Goal: Task Accomplishment & Management: Use online tool/utility

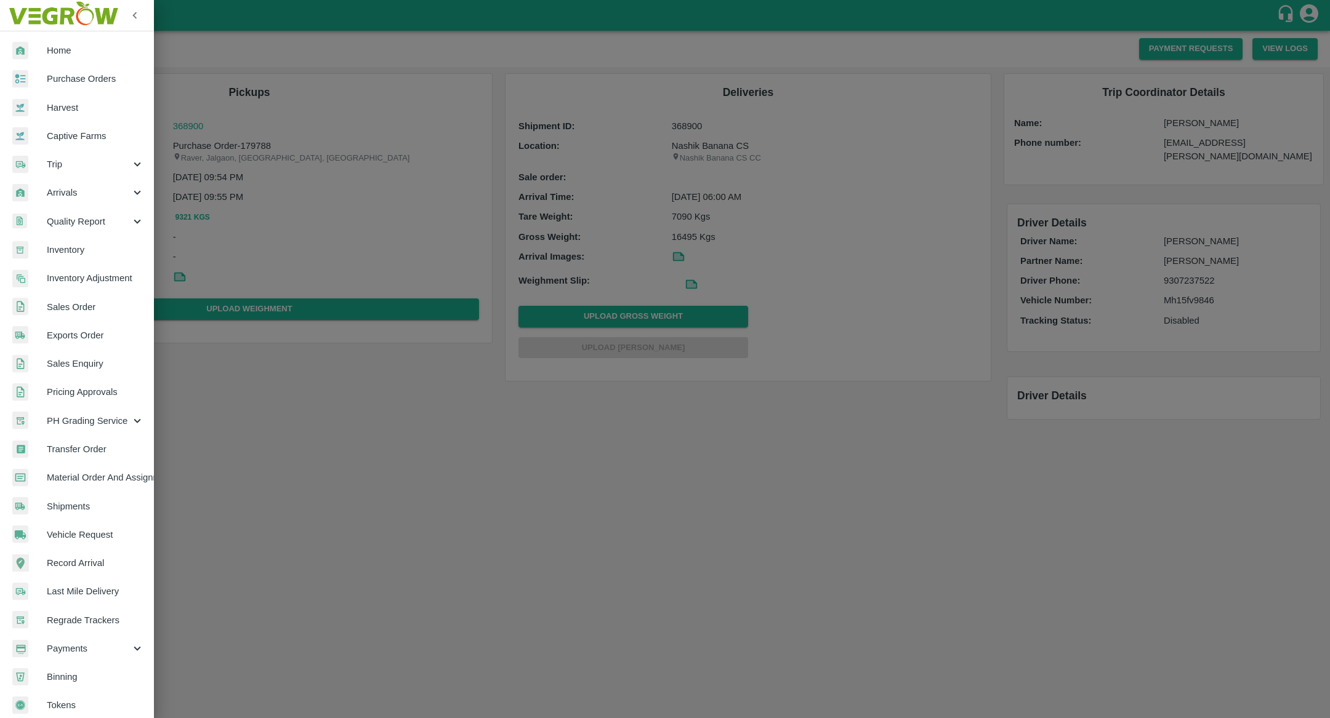
click at [84, 195] on span "Arrivals" at bounding box center [89, 193] width 84 height 14
click at [84, 248] on span "DC Arrivals" at bounding box center [100, 250] width 87 height 14
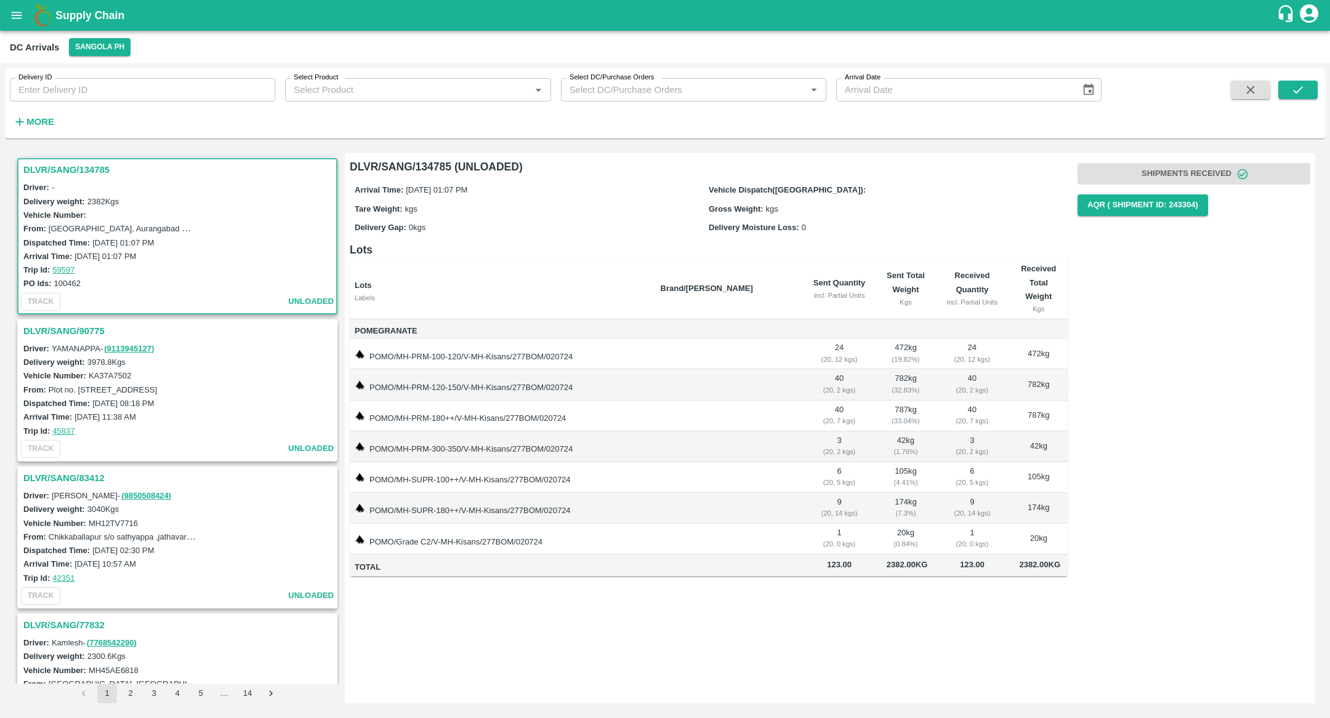
scroll to position [5, 0]
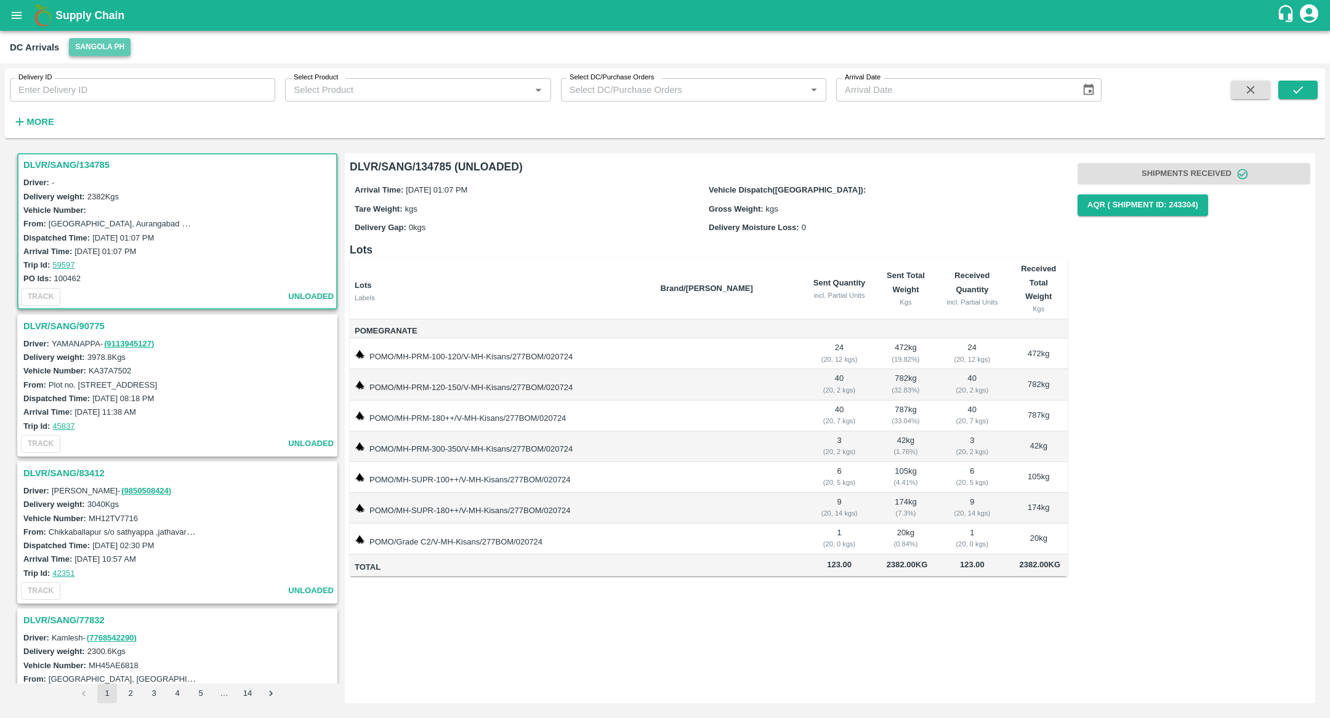
click at [96, 45] on button "Sangola PH" at bounding box center [100, 47] width 62 height 18
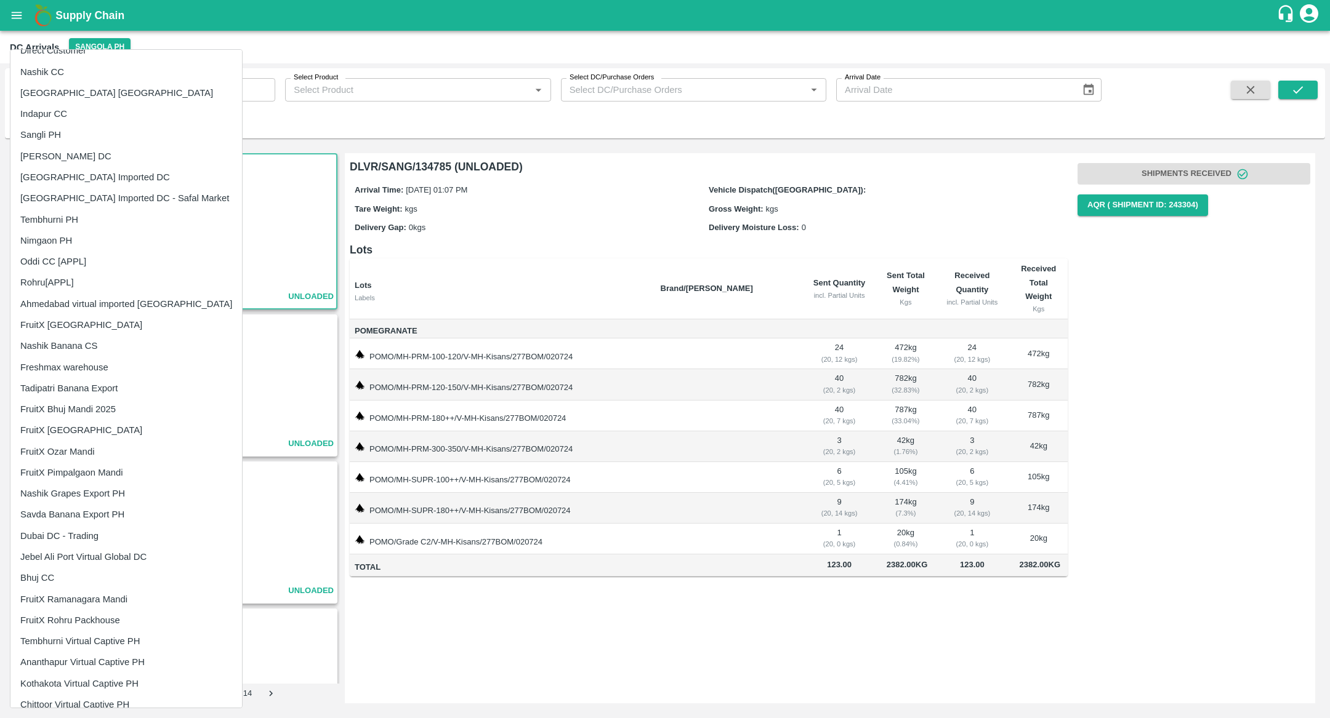
scroll to position [38, 0]
click at [92, 214] on li "Tembhurni PH" at bounding box center [125, 217] width 231 height 21
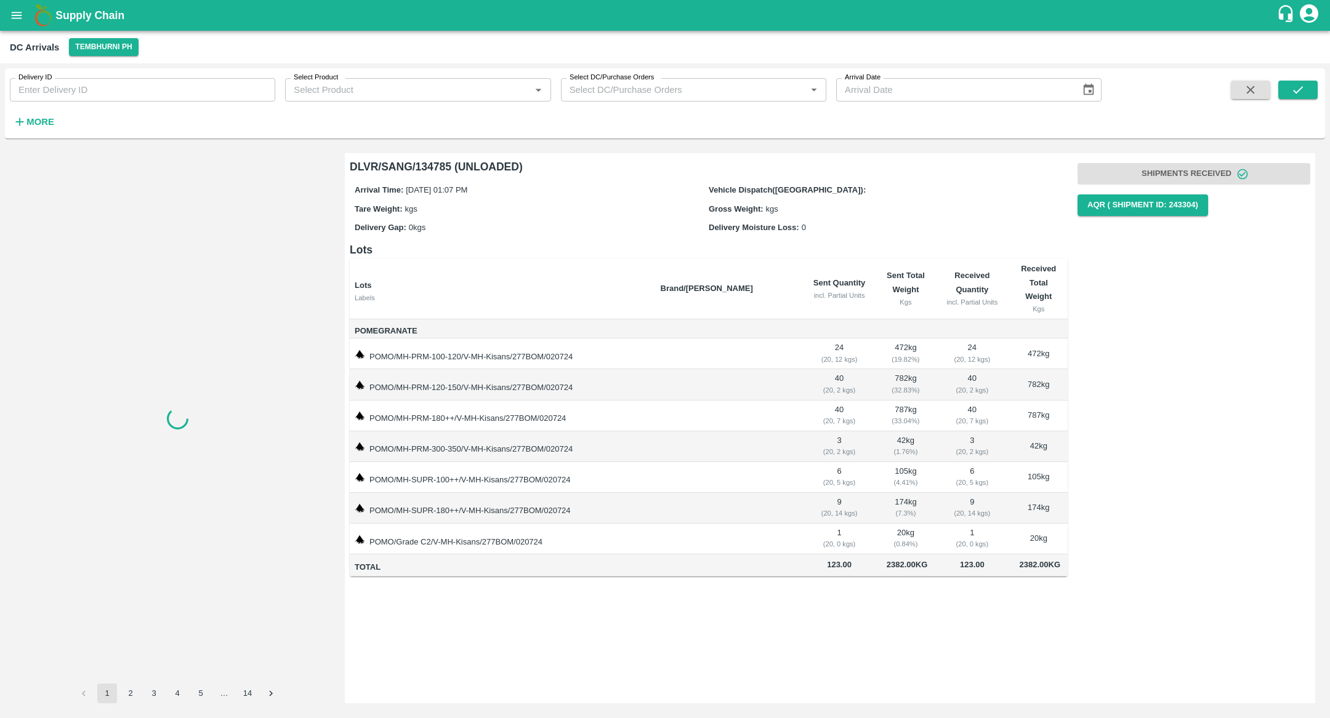
scroll to position [0, 0]
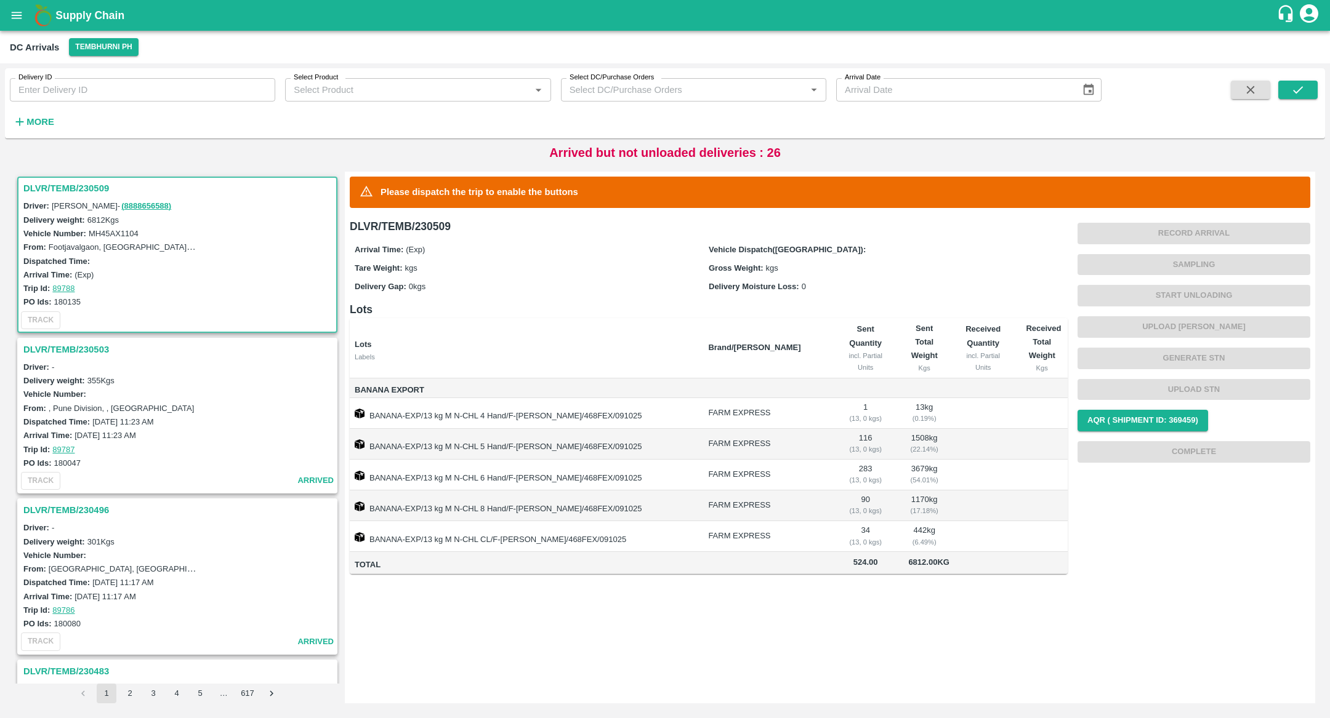
click at [94, 353] on h3 "DLVR/TEMB/230503" at bounding box center [179, 350] width 312 height 16
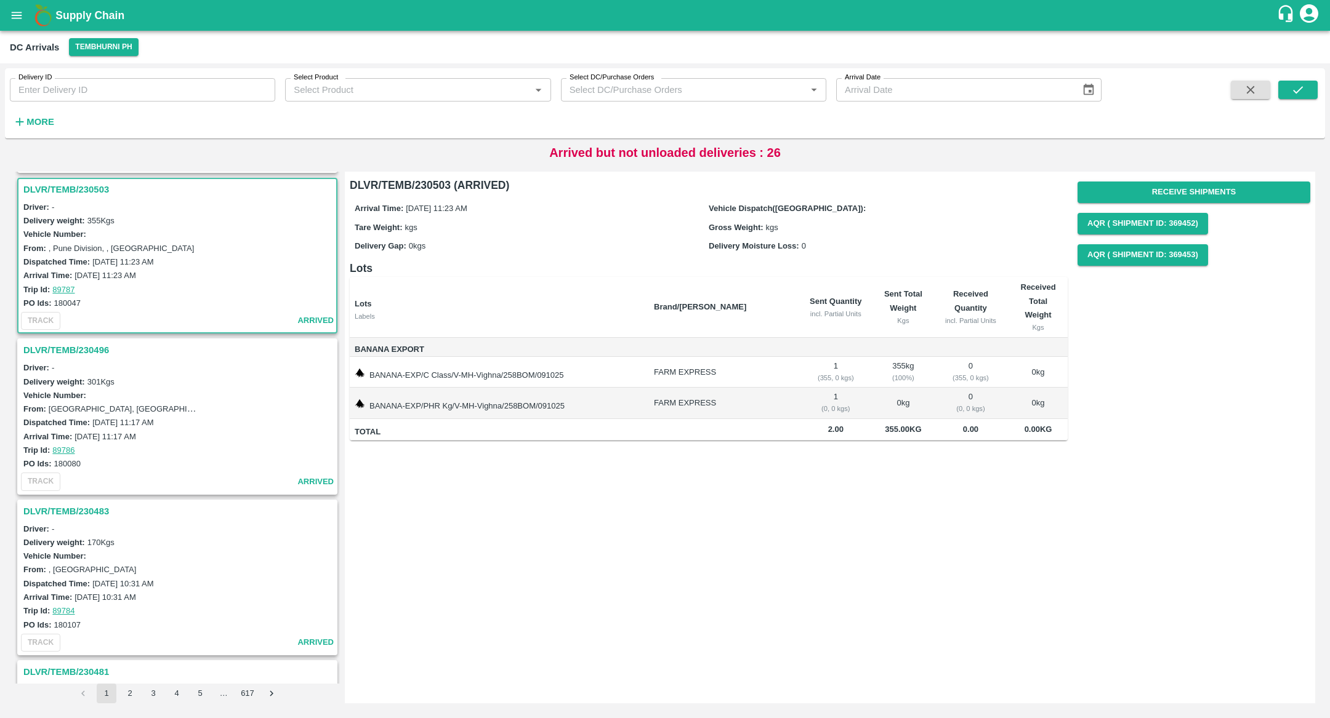
scroll to position [164, 0]
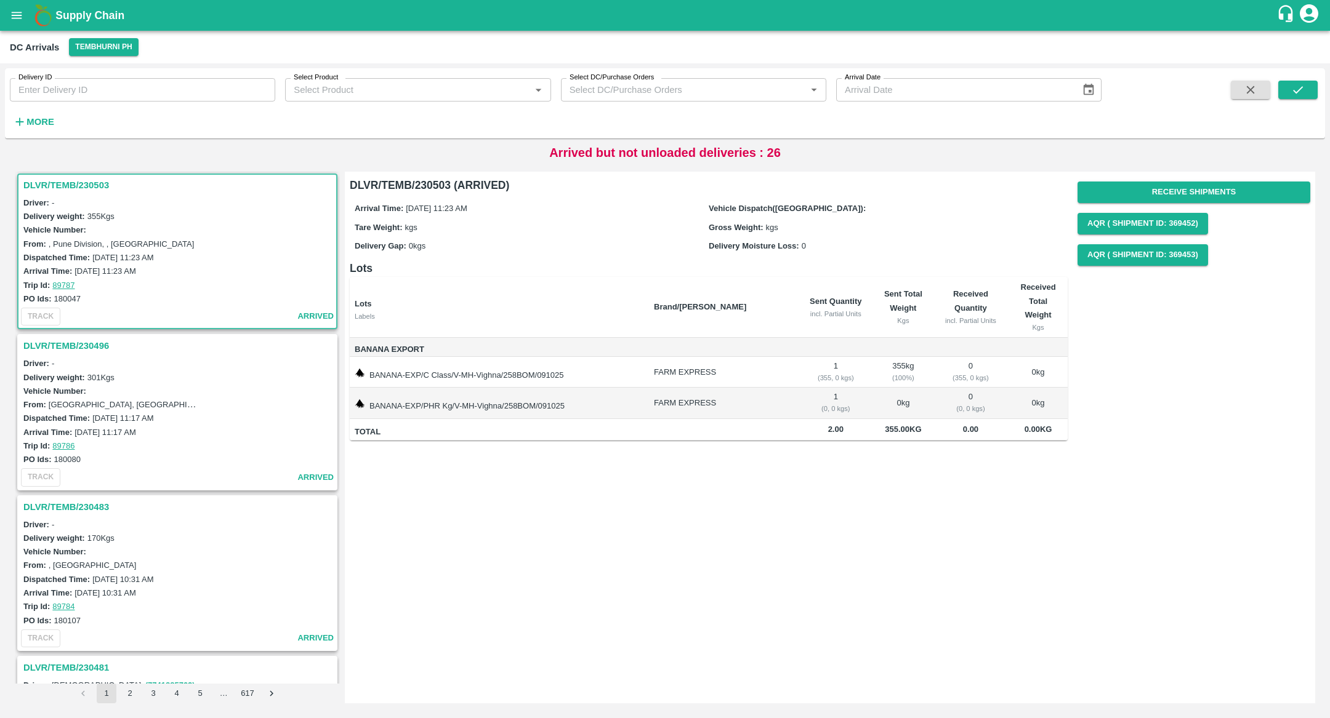
click at [90, 345] on h3 "DLVR/TEMB/230496" at bounding box center [179, 346] width 312 height 16
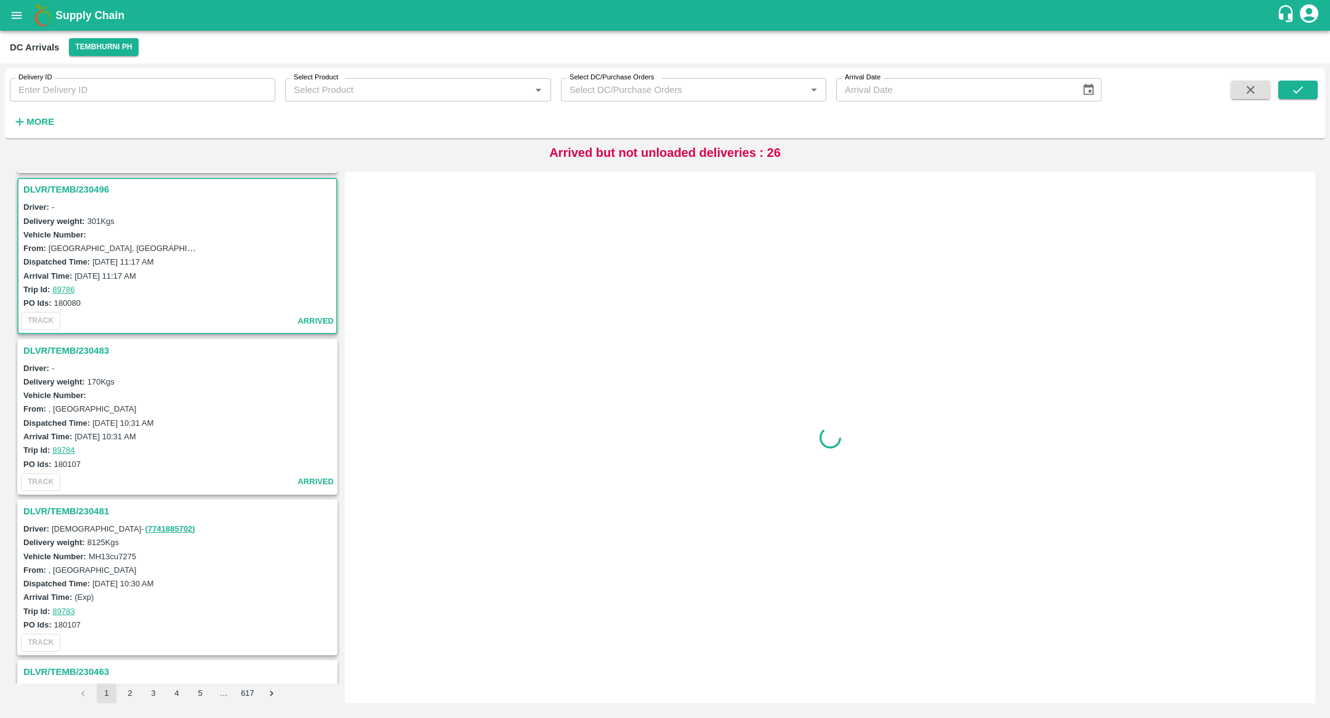
scroll to position [325, 0]
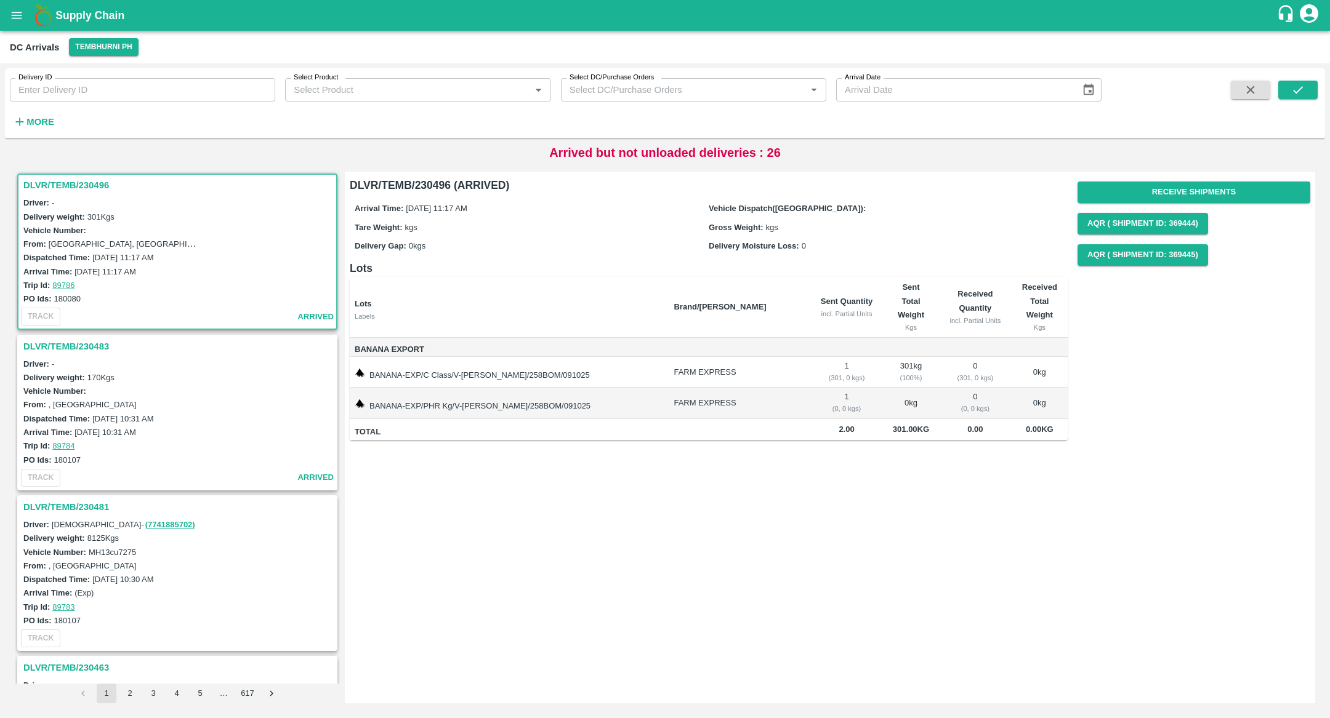
click at [61, 509] on h3 "DLVR/TEMB/230481" at bounding box center [179, 507] width 312 height 16
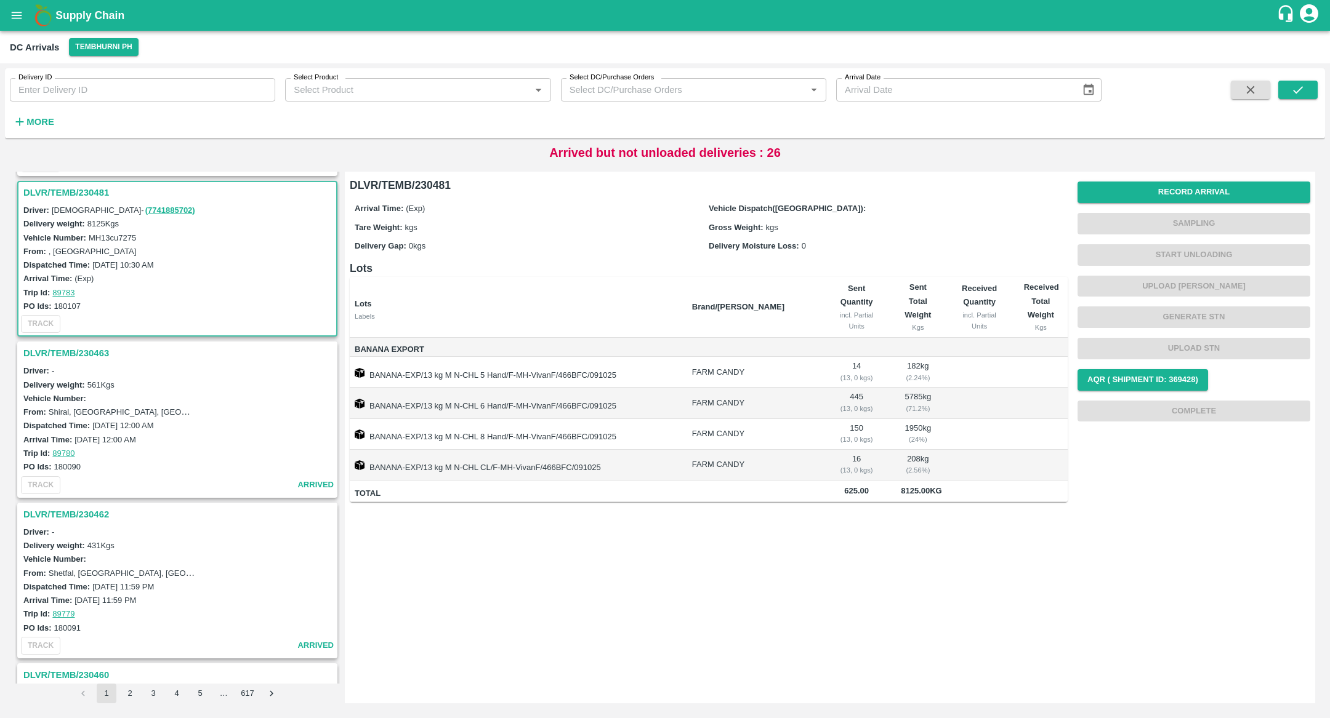
scroll to position [645, 0]
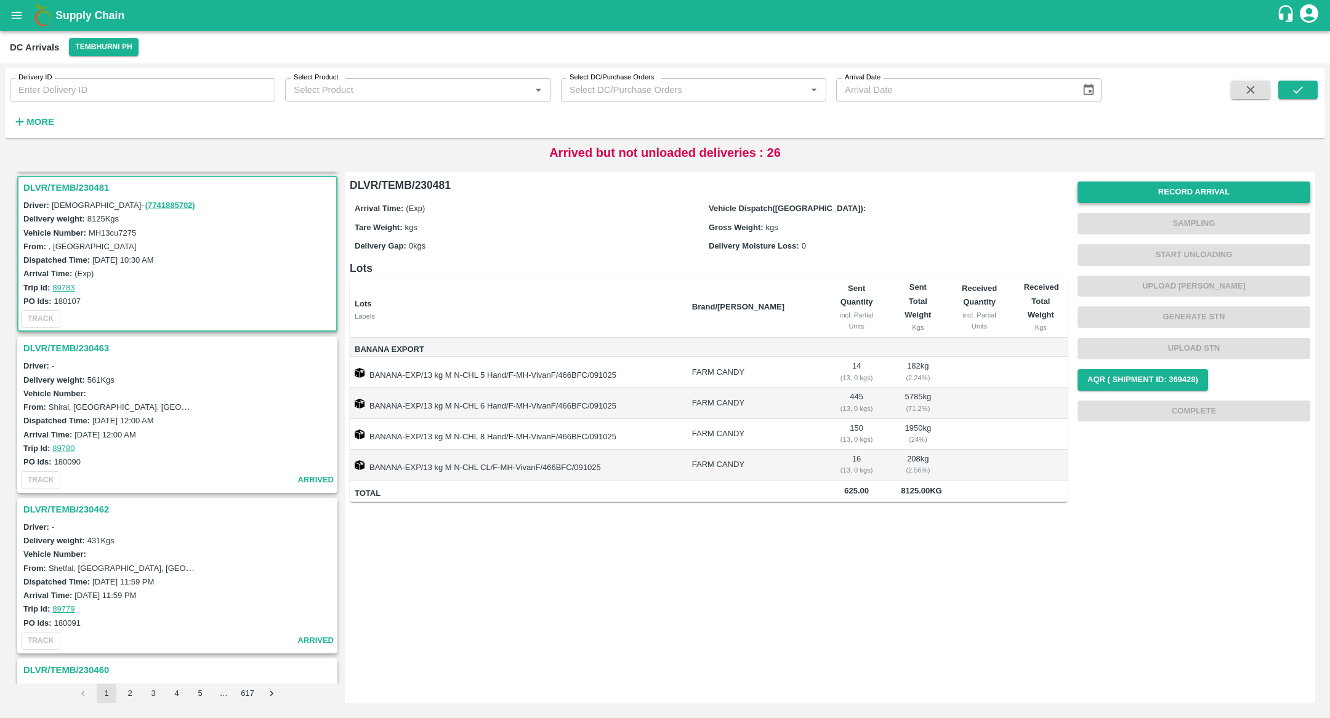
click at [1167, 196] on button "Record Arrival" at bounding box center [1193, 193] width 233 height 22
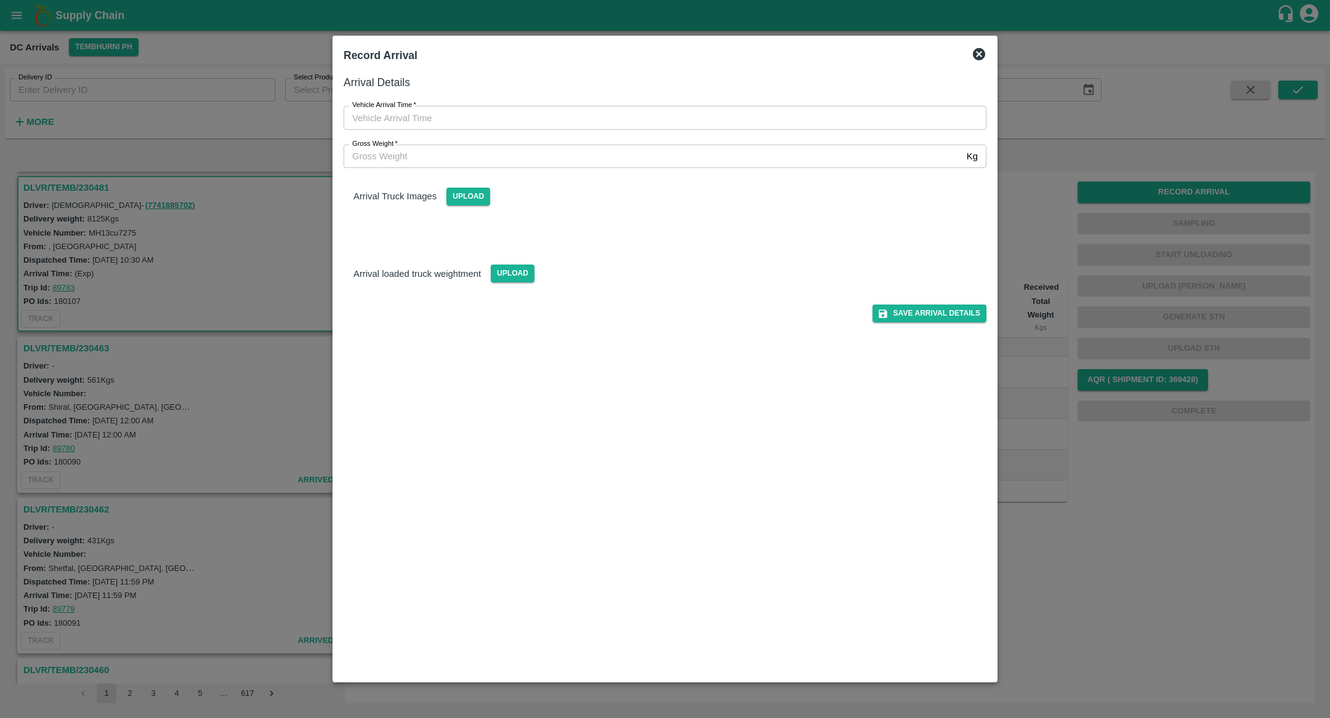
type input "DD/MM/YYYY hh:mm aa"
click at [557, 126] on input "DD/MM/YYYY hh:mm aa" at bounding box center [661, 117] width 634 height 23
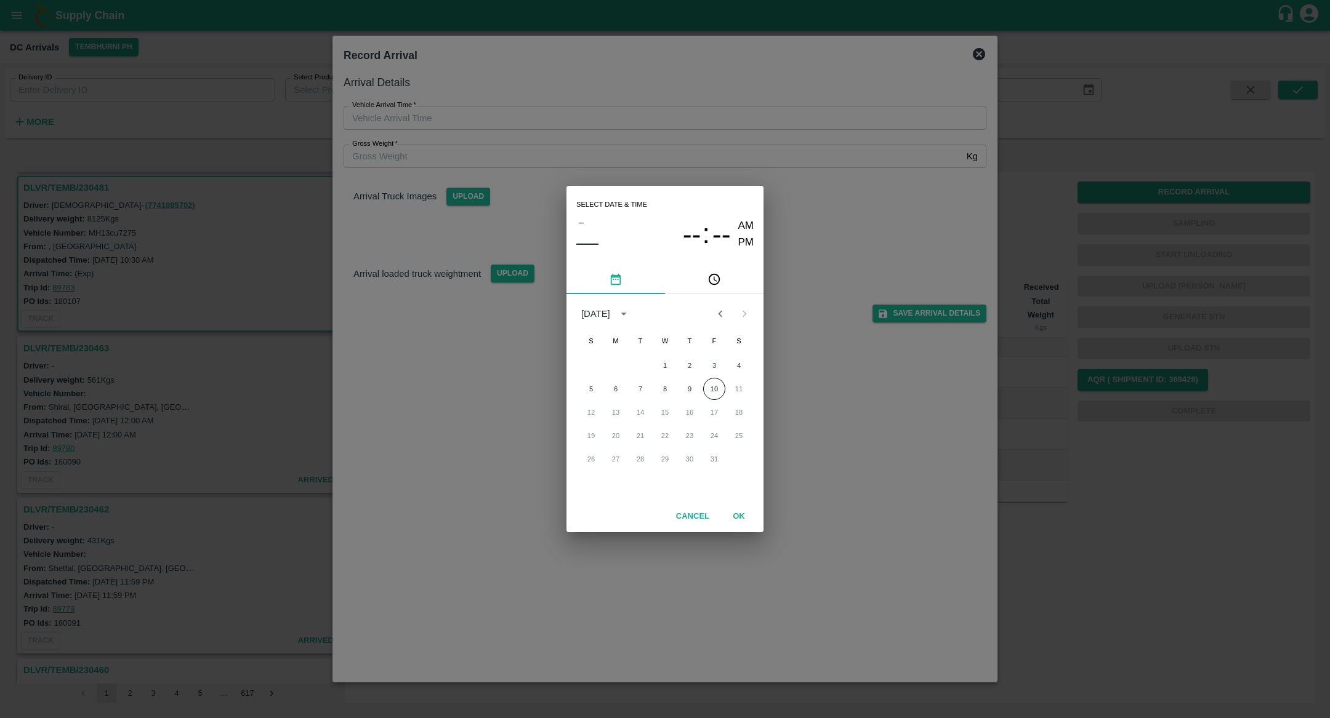
click at [430, 422] on div "Select date & time – –– -- : -- AM PM October 2025 S M T W T F S 1 2 3 4 5 6 7 …" at bounding box center [665, 359] width 1330 height 718
type input "DD/MM/YYYY hh:mm aa"
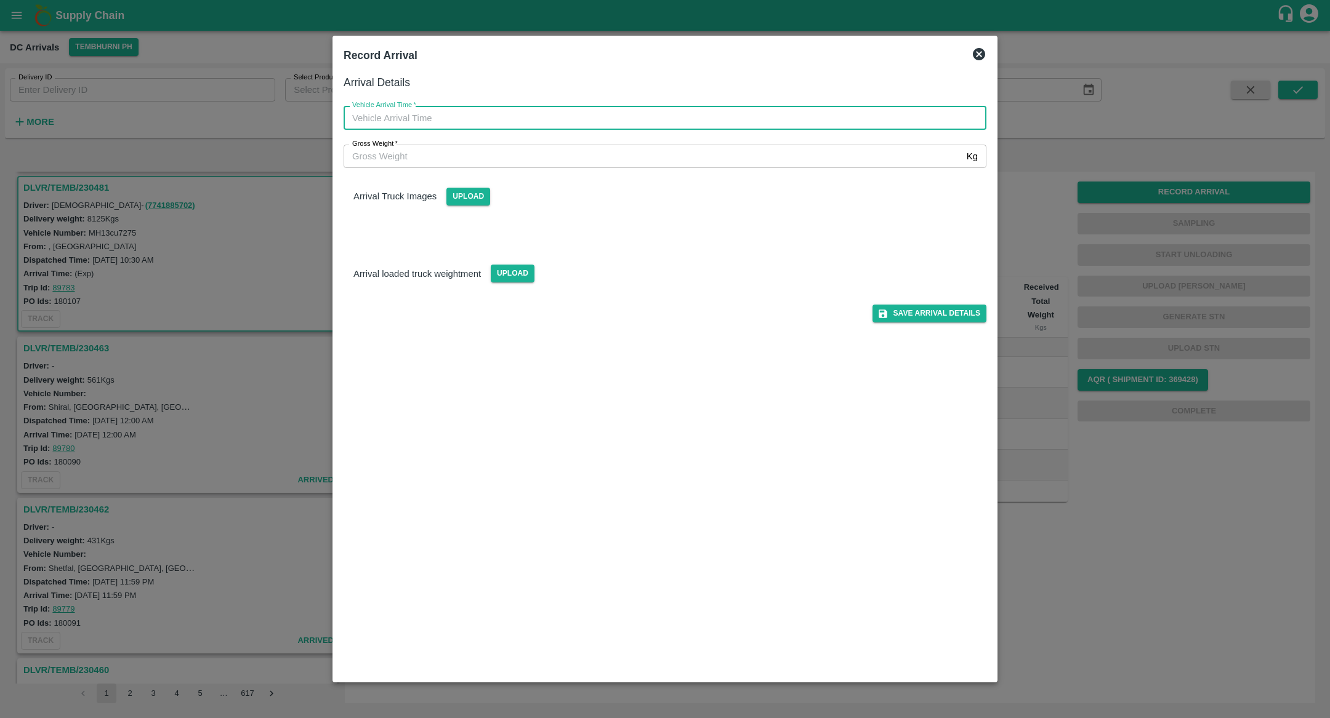
click at [430, 422] on div "Arrival Details Vehicle Arrival Time   * Vehicle Arrival Time Gross Weight   * …" at bounding box center [665, 372] width 653 height 607
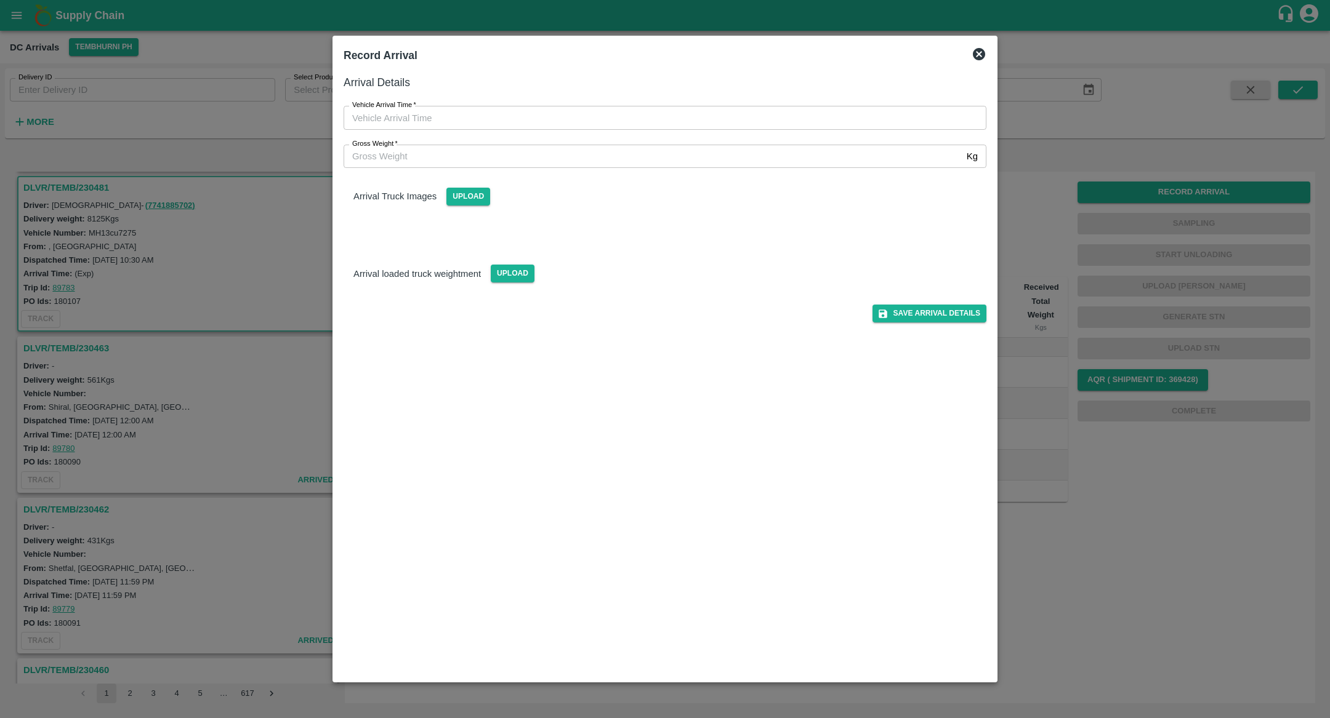
click at [501, 163] on input "Gross Weight   *" at bounding box center [653, 156] width 618 height 23
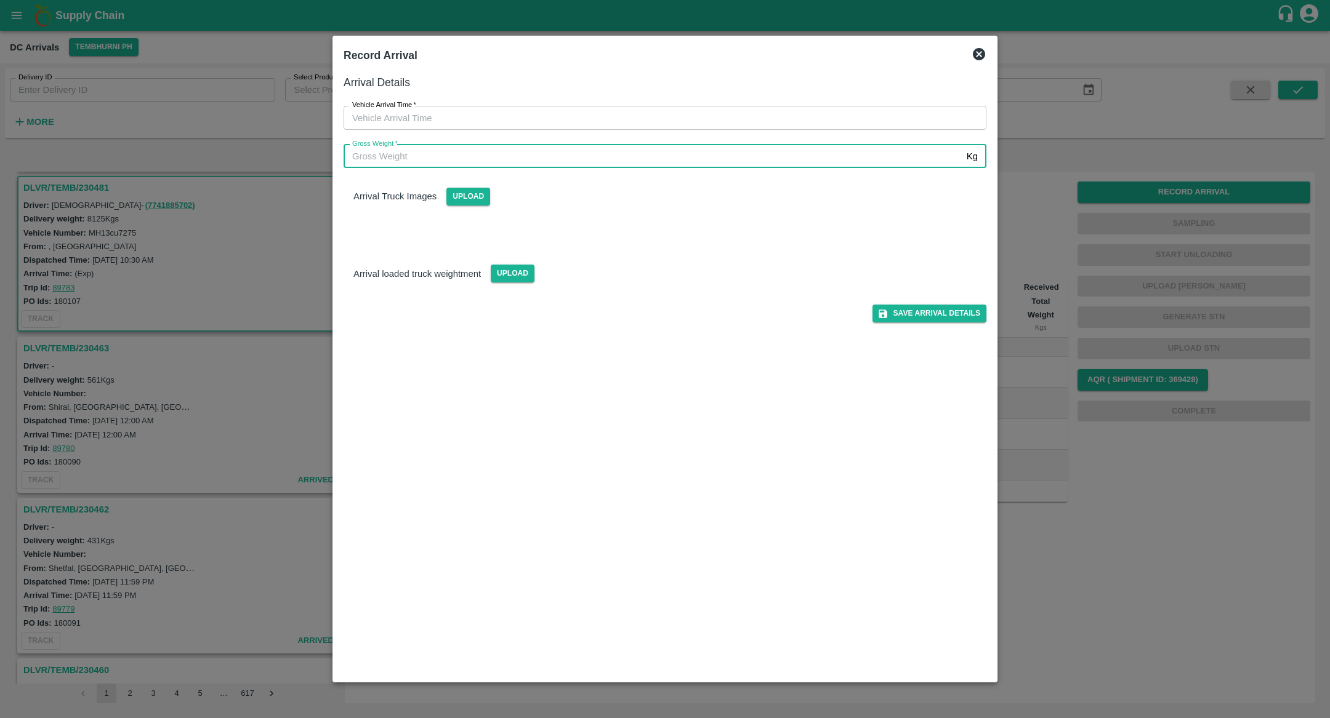
click at [651, 391] on div "Arrival Details Vehicle Arrival Time   * Vehicle Arrival Time Gross Weight   * …" at bounding box center [665, 372] width 653 height 607
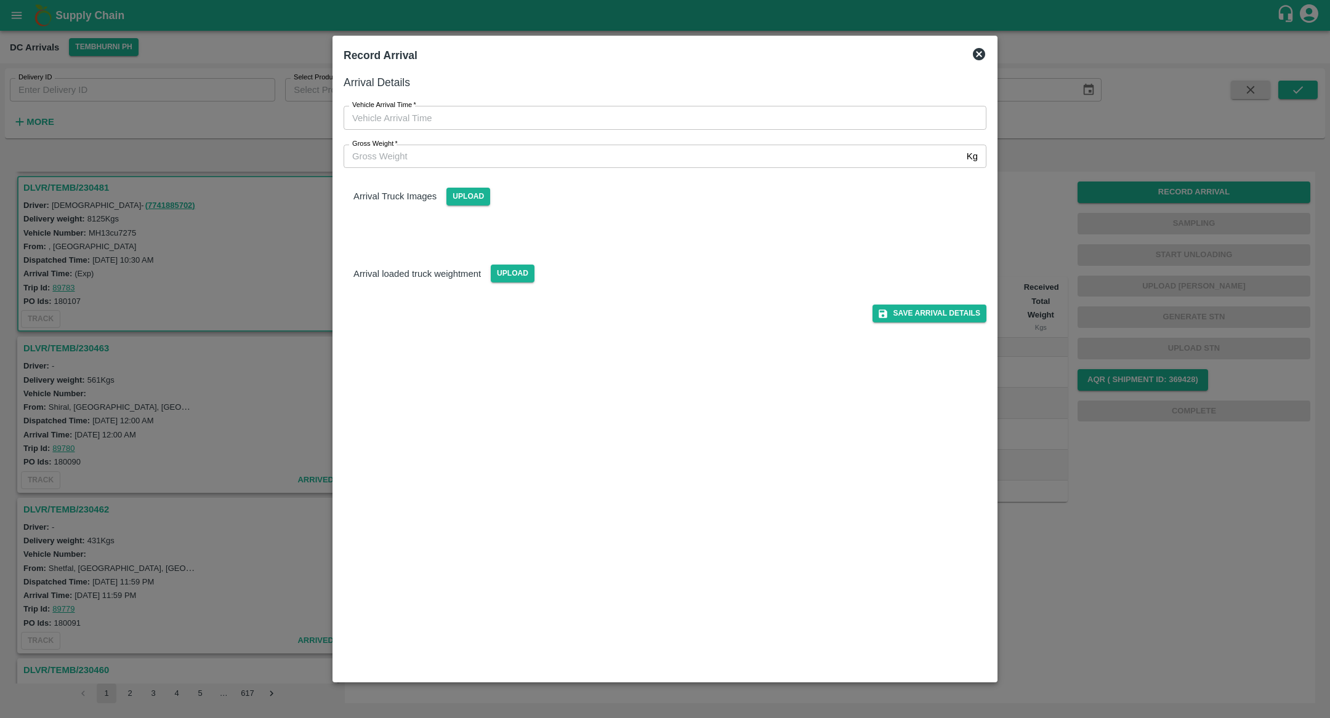
click at [975, 57] on icon at bounding box center [979, 54] width 12 height 12
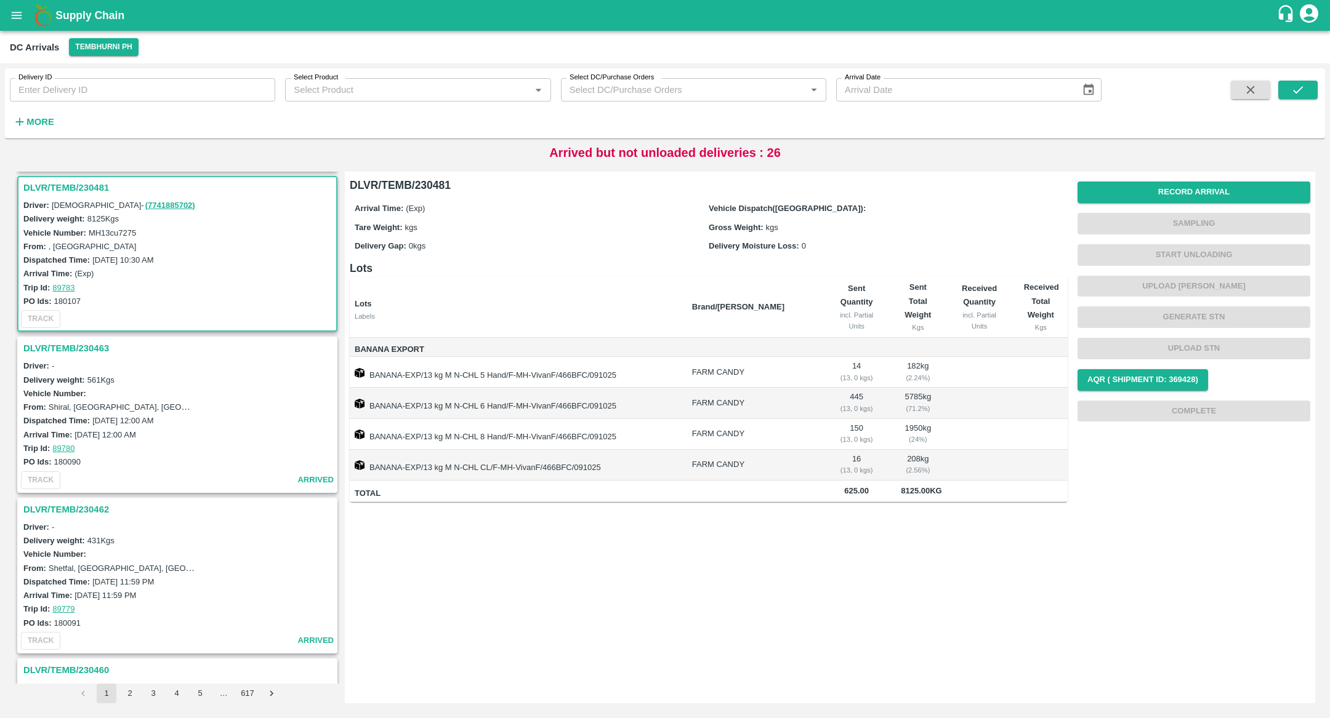
click at [405, 224] on span "kgs" at bounding box center [411, 227] width 12 height 9
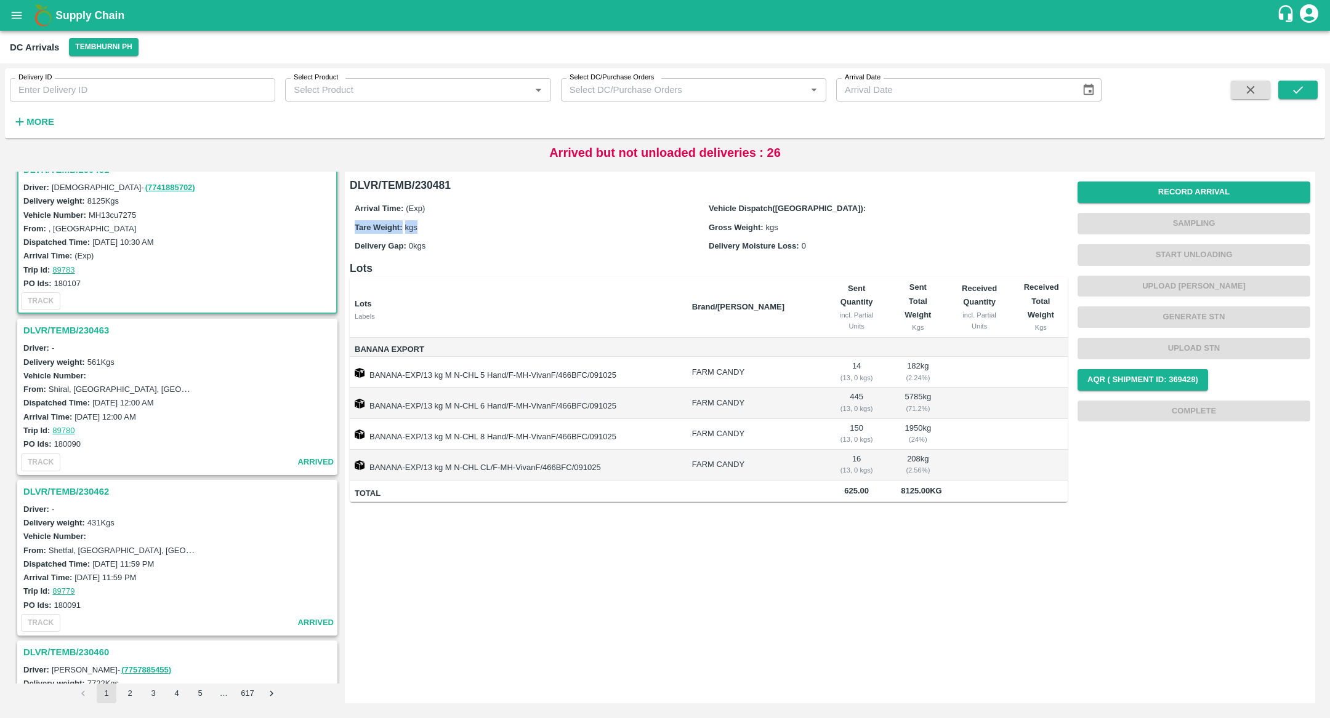
scroll to position [664, 0]
click at [74, 482] on h3 "DLVR/TEMB/230462" at bounding box center [179, 490] width 312 height 16
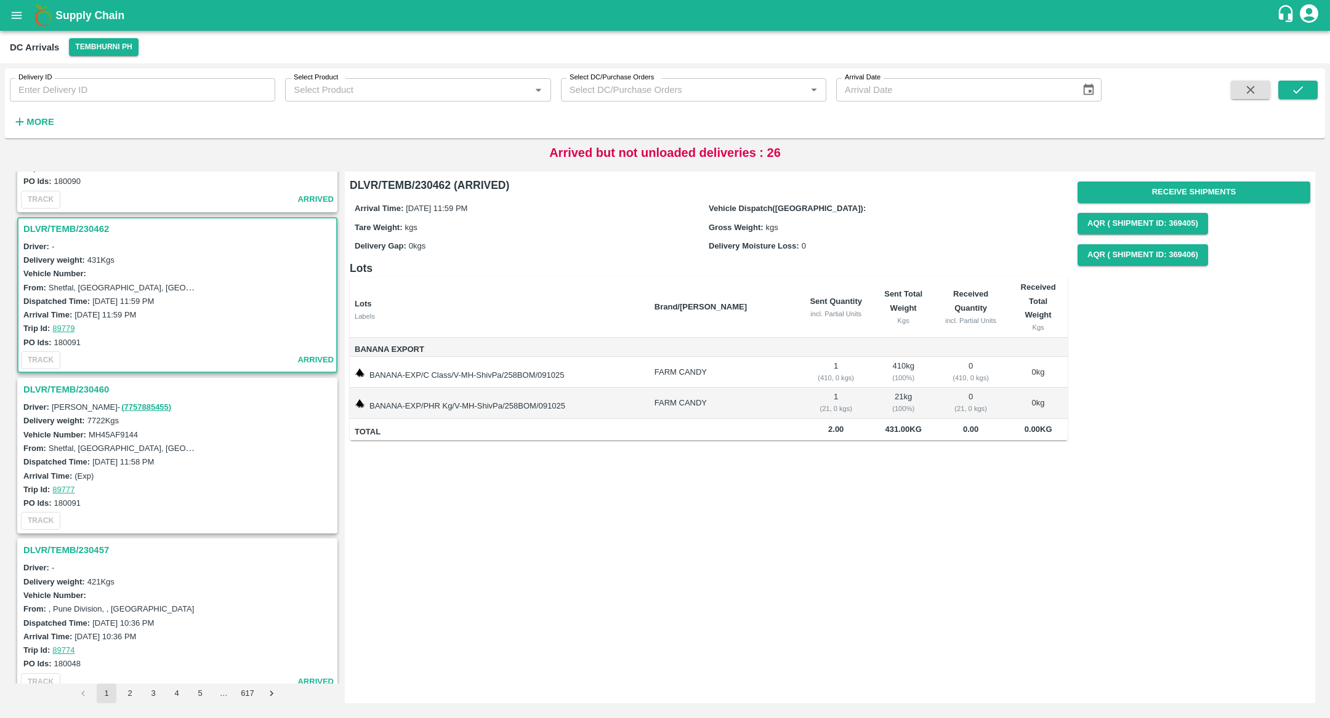
scroll to position [965, 0]
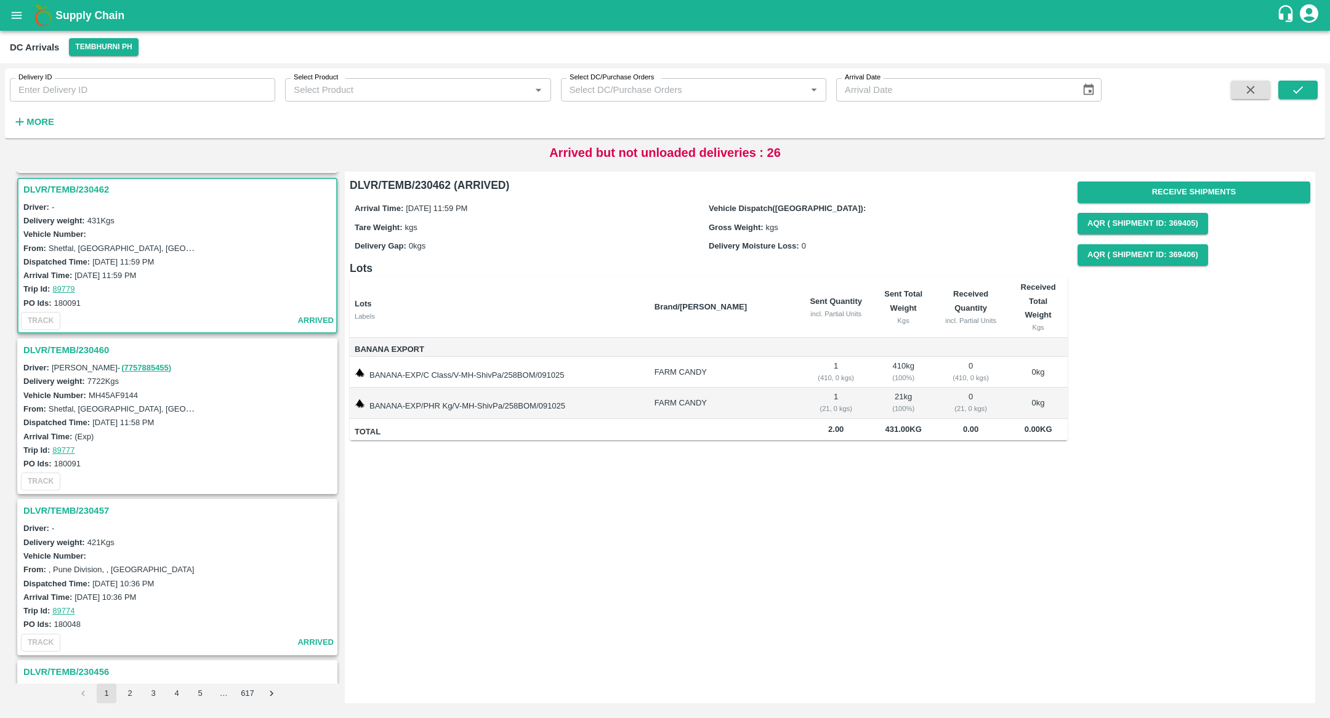
click at [62, 361] on div "Driver: Siddesh - ( 7757885455 )" at bounding box center [179, 368] width 312 height 14
click at [68, 342] on h3 "DLVR/TEMB/230460" at bounding box center [179, 350] width 312 height 16
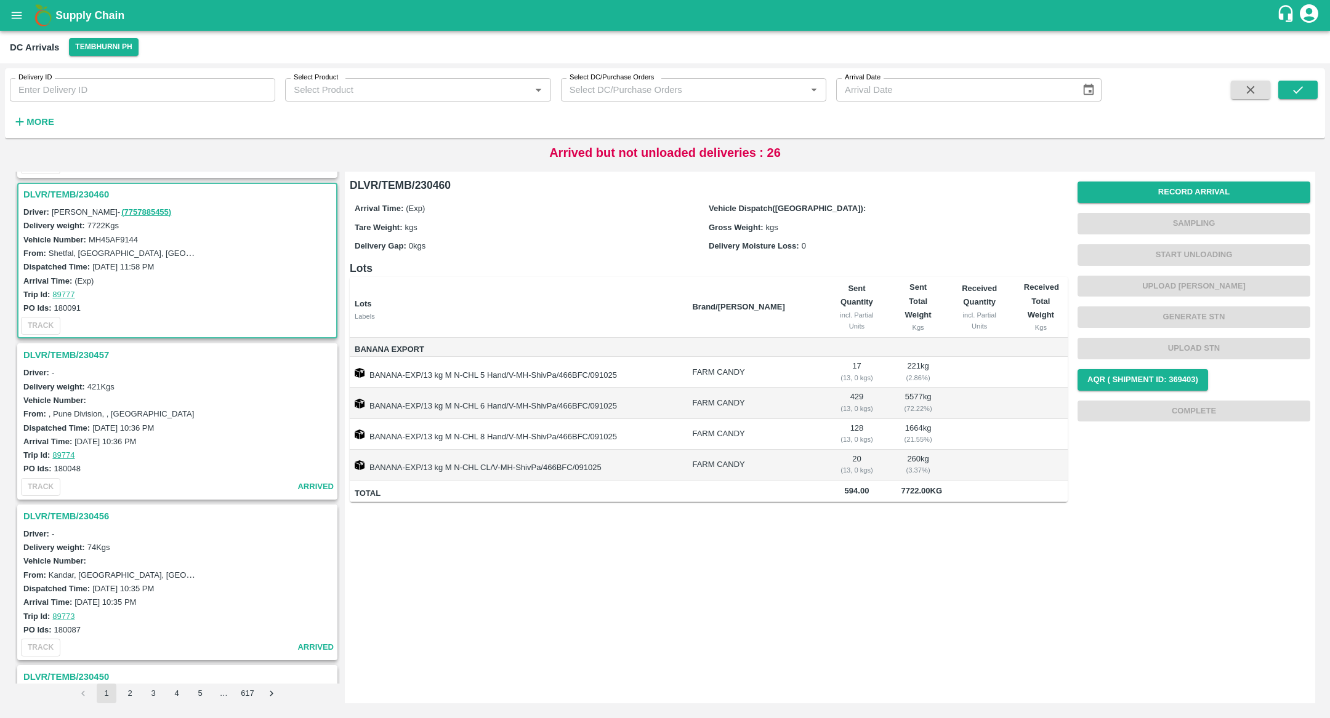
scroll to position [1125, 0]
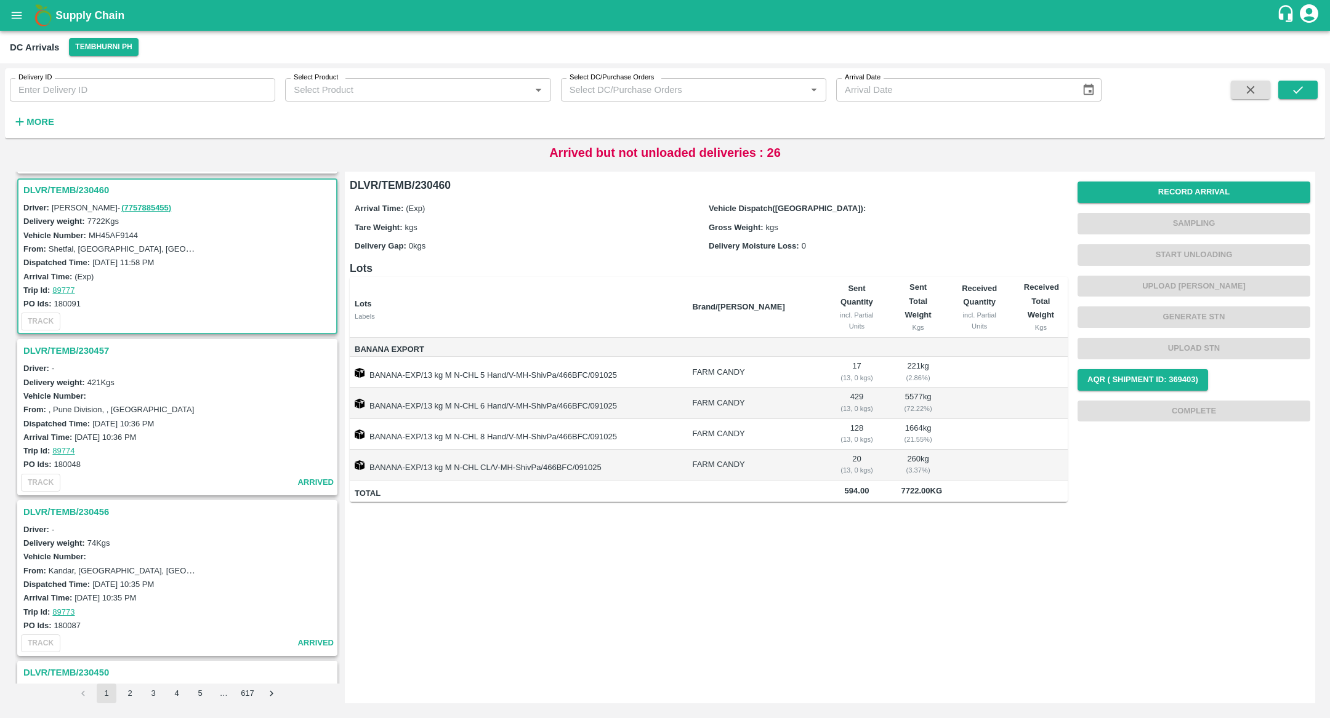
click at [68, 348] on h3 "DLVR/TEMB/230457" at bounding box center [179, 351] width 312 height 16
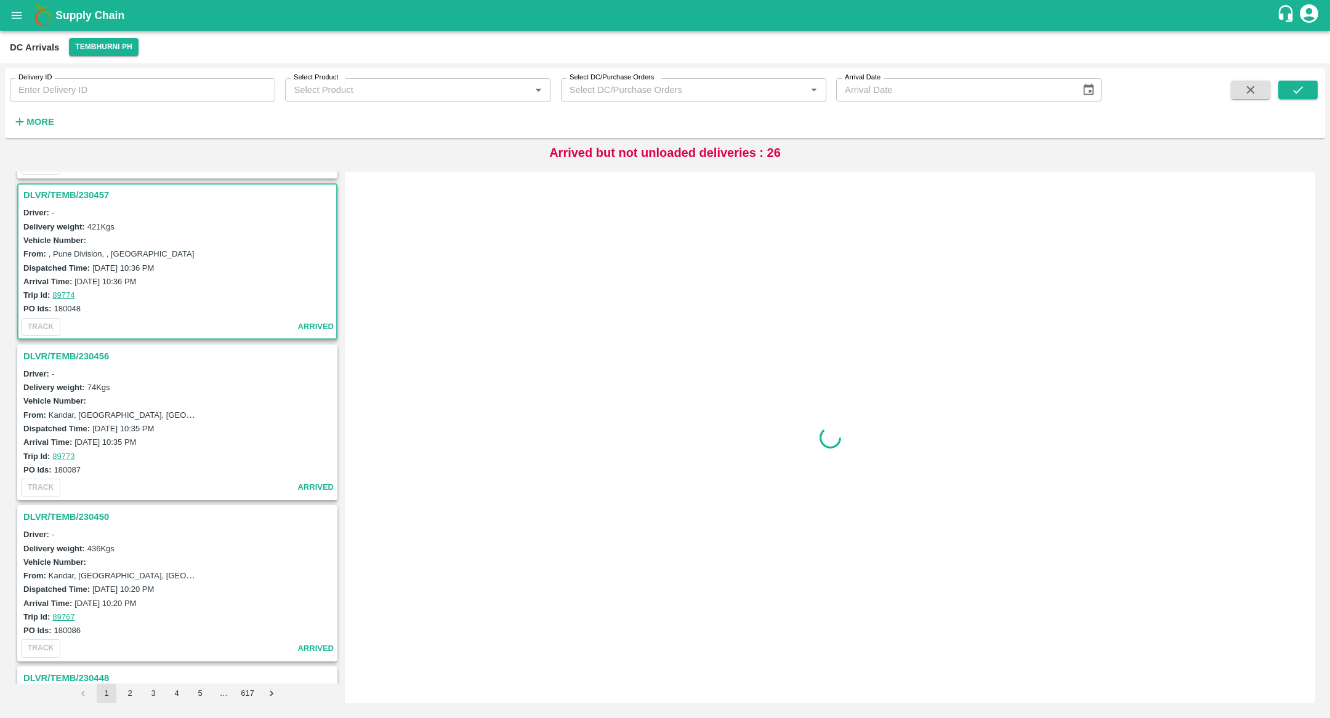
scroll to position [1285, 0]
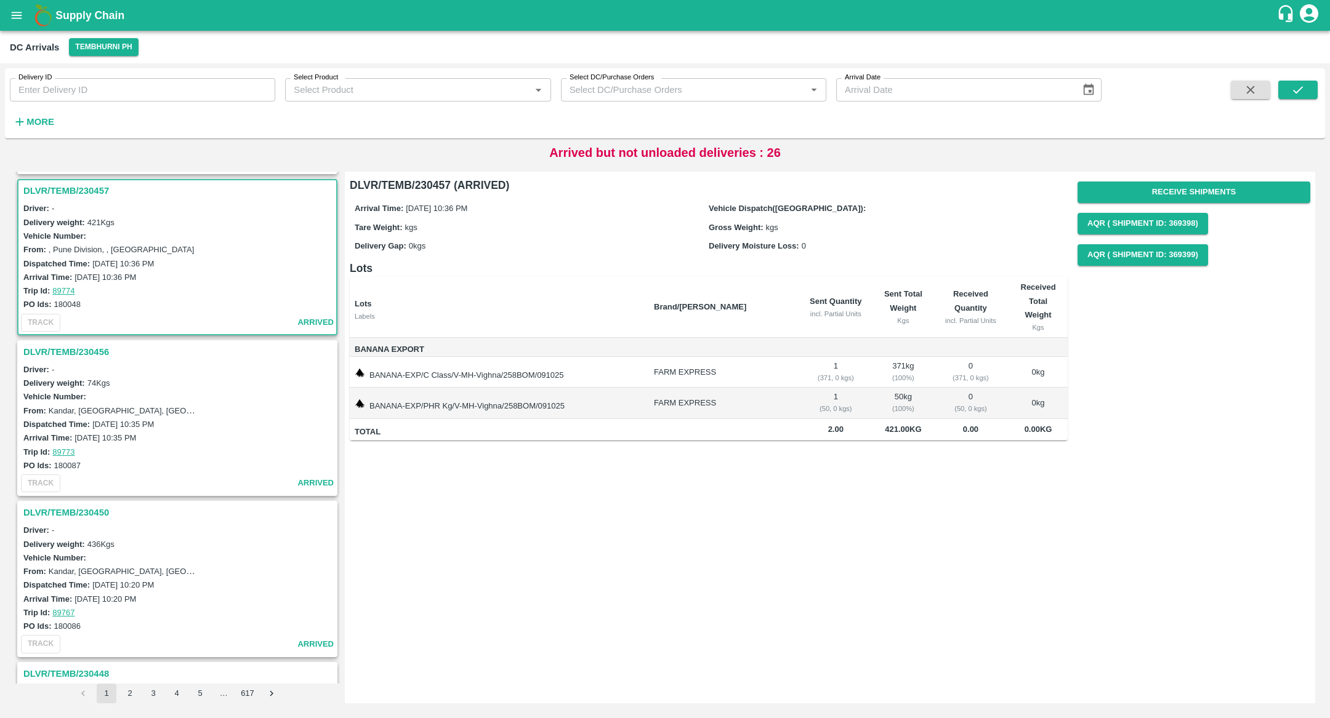
click at [73, 347] on h3 "DLVR/TEMB/230456" at bounding box center [179, 352] width 312 height 16
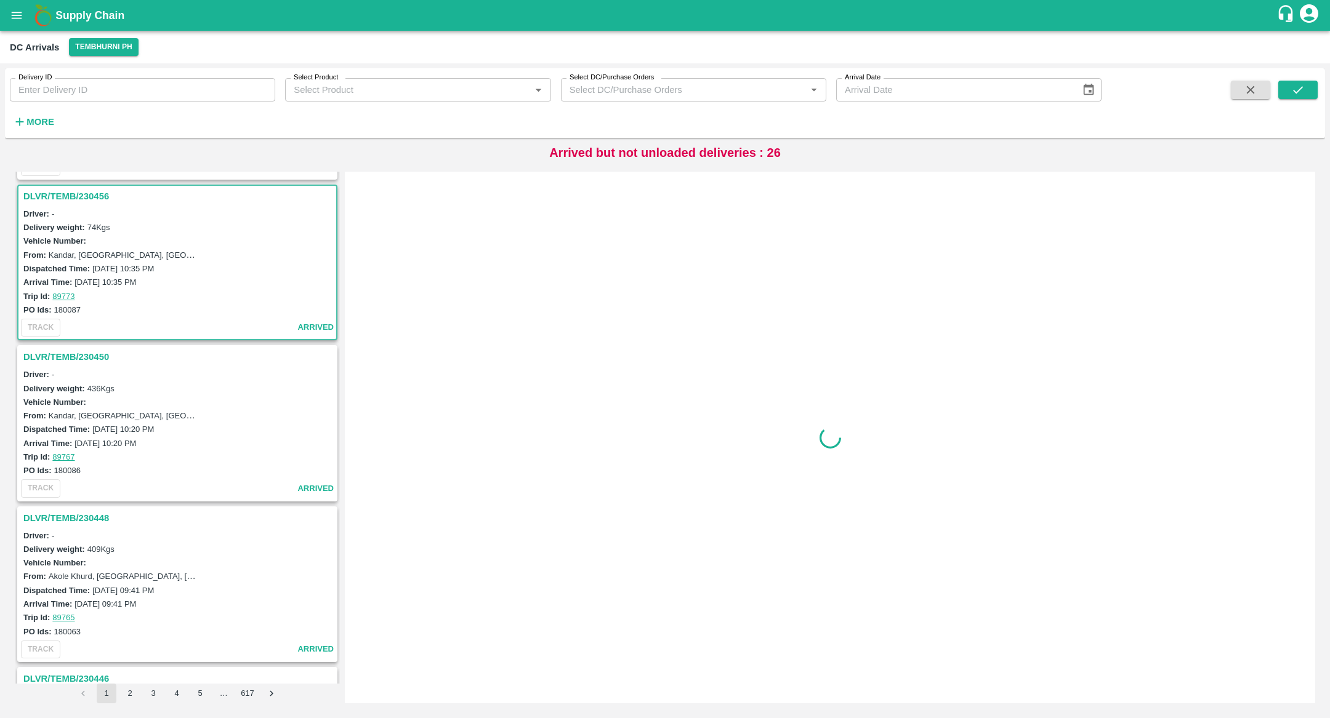
scroll to position [1445, 0]
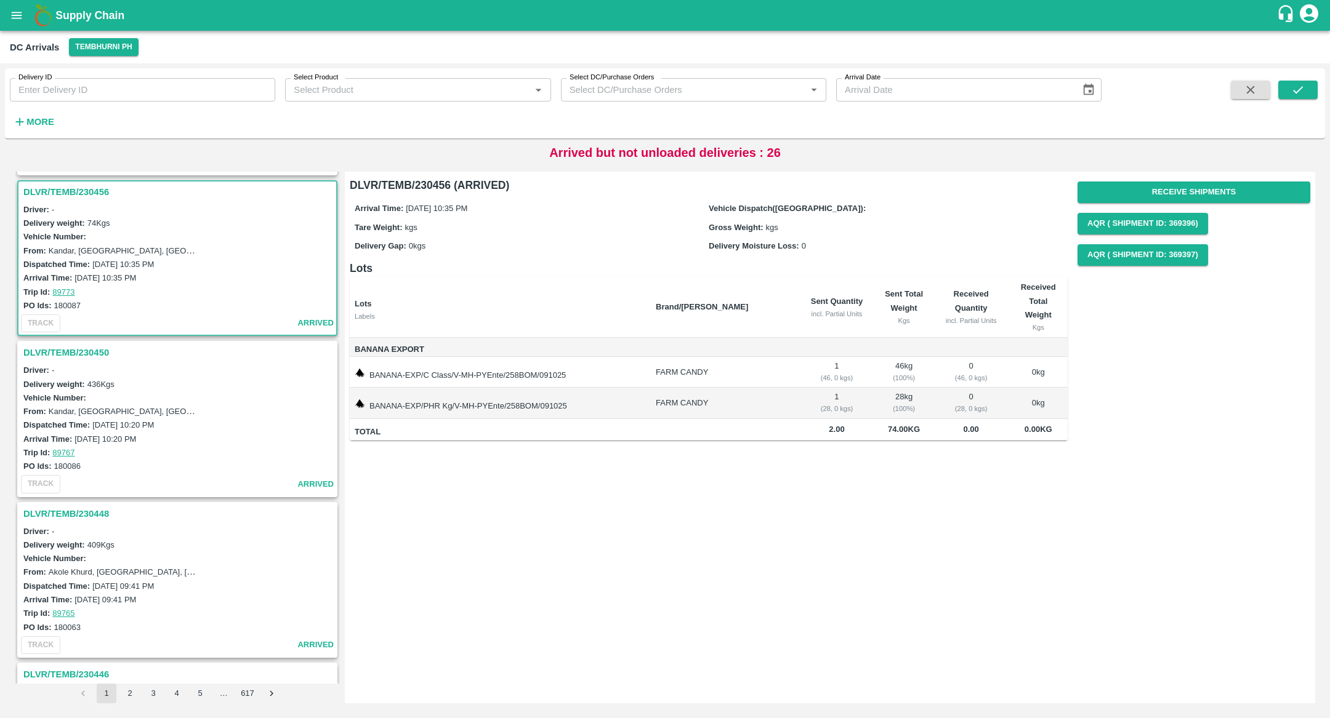
click at [61, 350] on h3 "DLVR/TEMB/230450" at bounding box center [179, 353] width 312 height 16
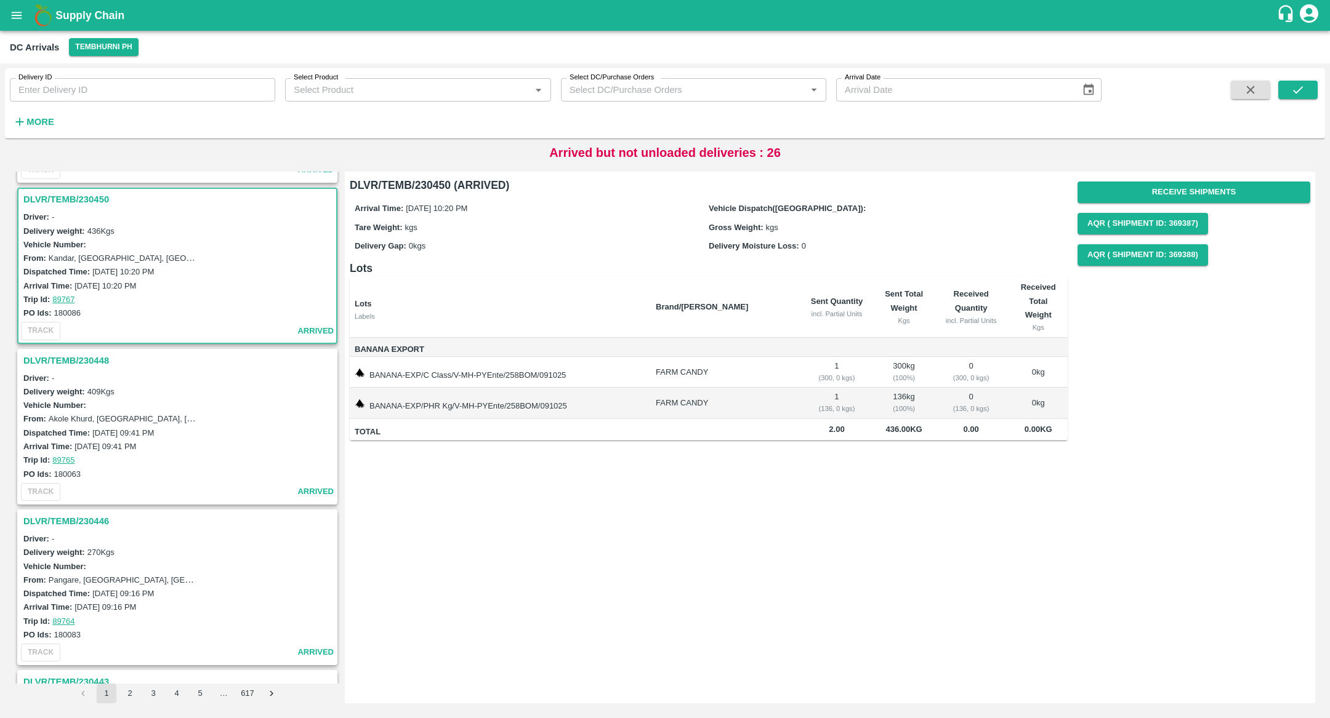
scroll to position [1605, 0]
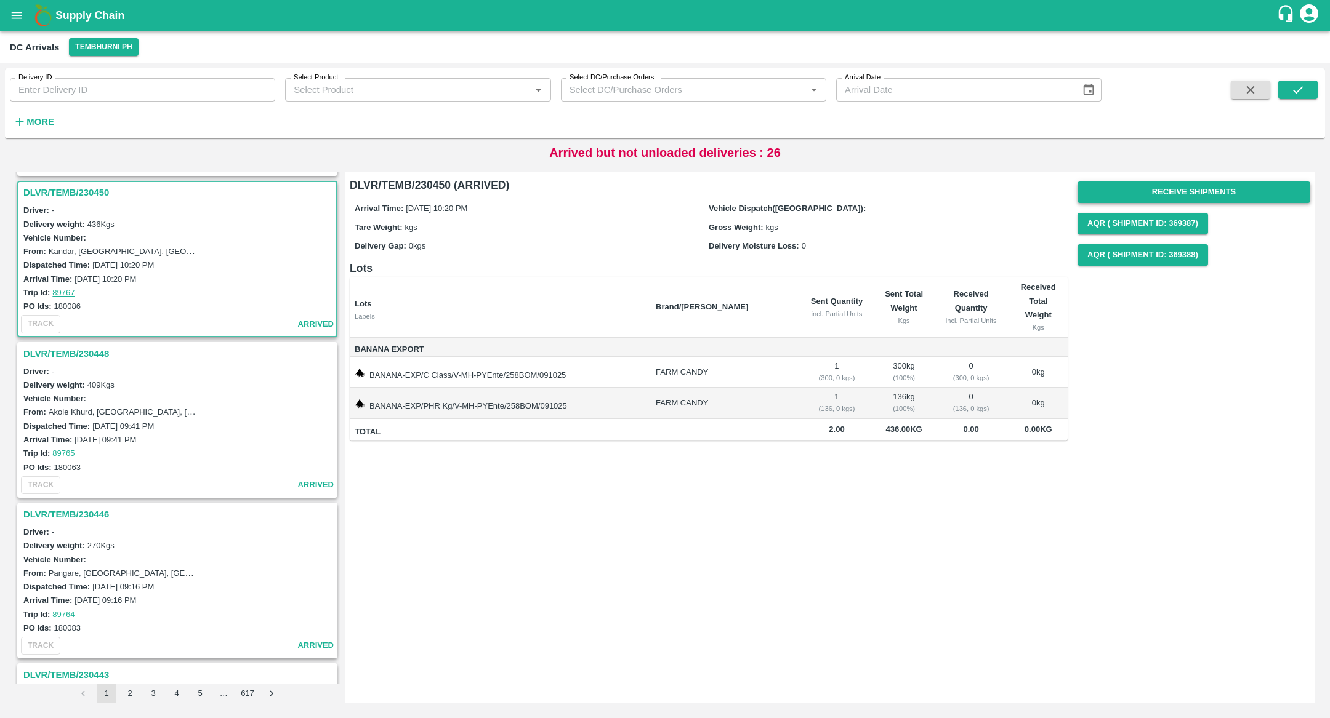
click at [1176, 199] on button "Receive Shipments" at bounding box center [1193, 193] width 233 height 22
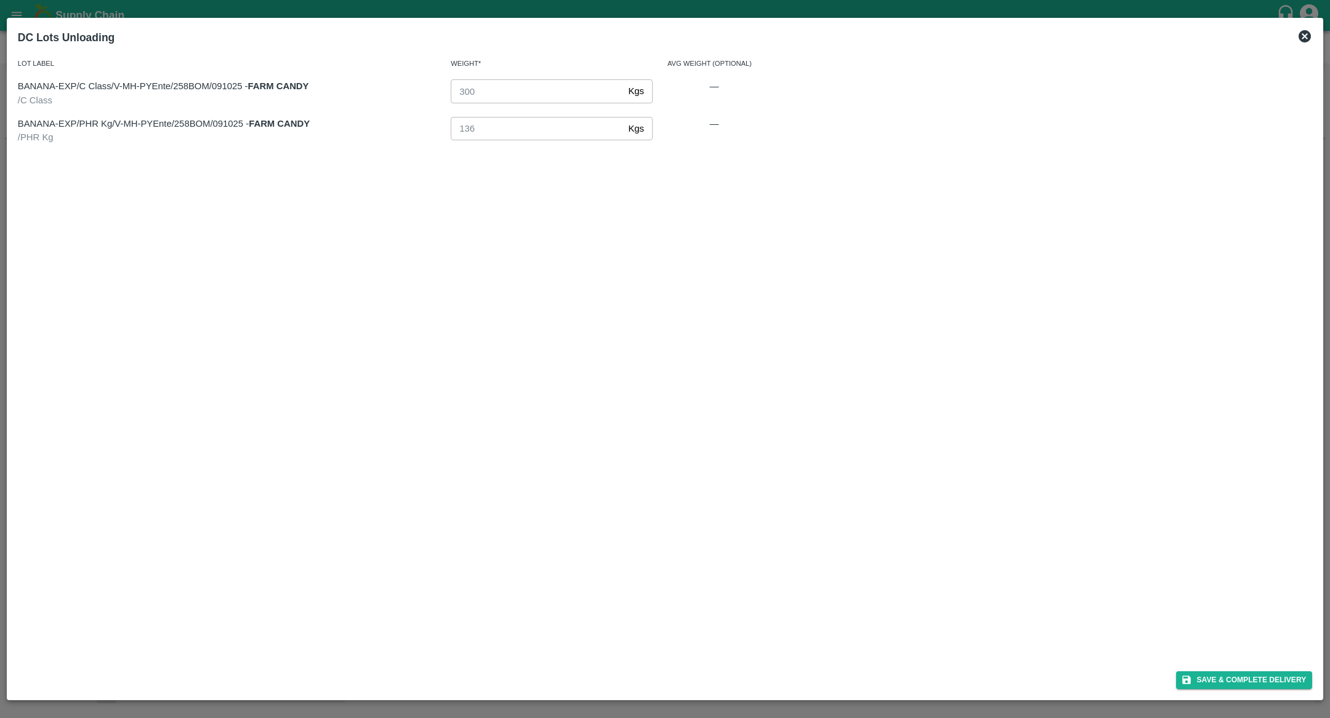
click at [1299, 35] on icon at bounding box center [1304, 36] width 12 height 12
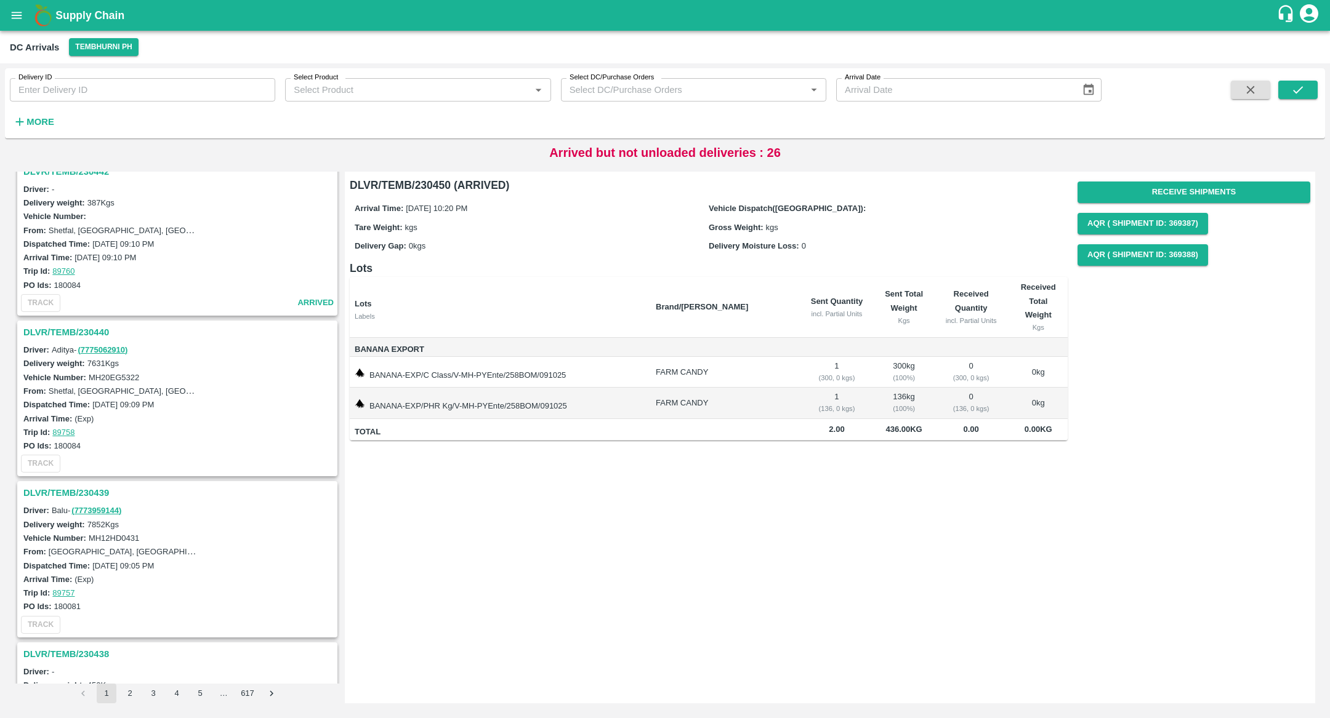
scroll to position [2289, 0]
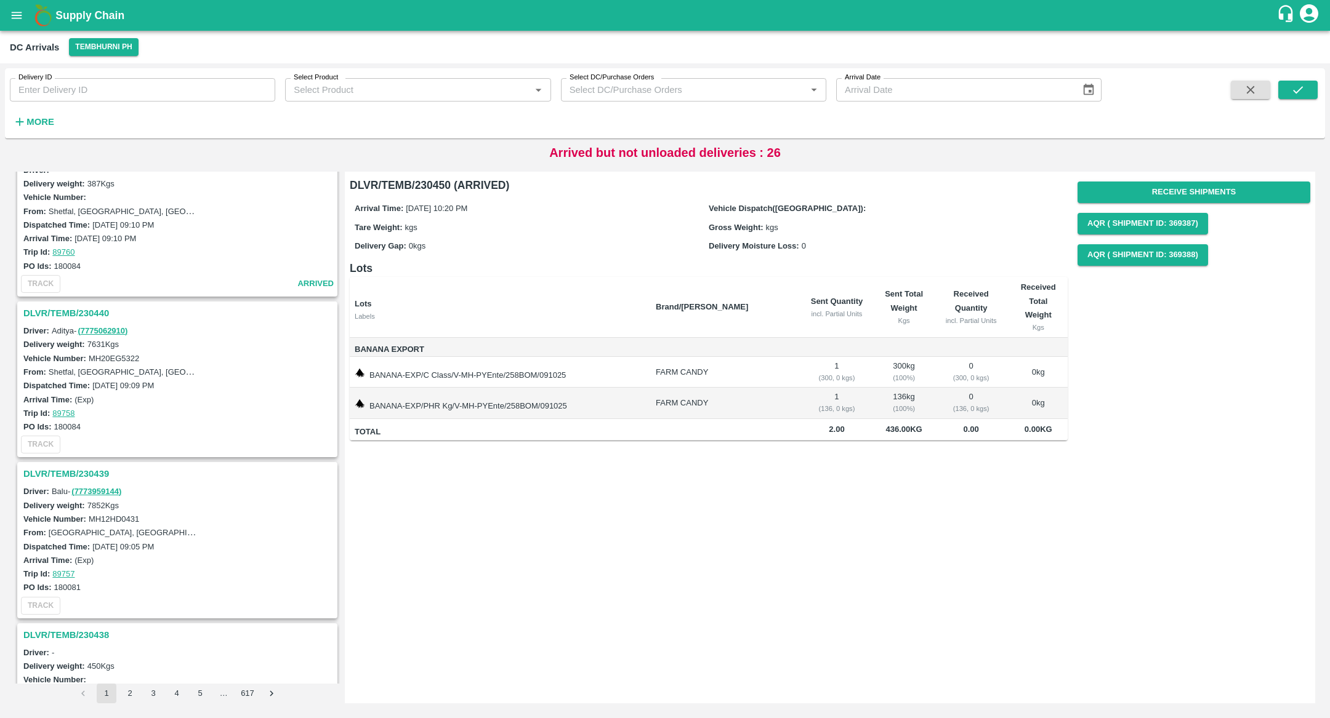
click at [60, 305] on h3 "DLVR/TEMB/230440" at bounding box center [179, 313] width 312 height 16
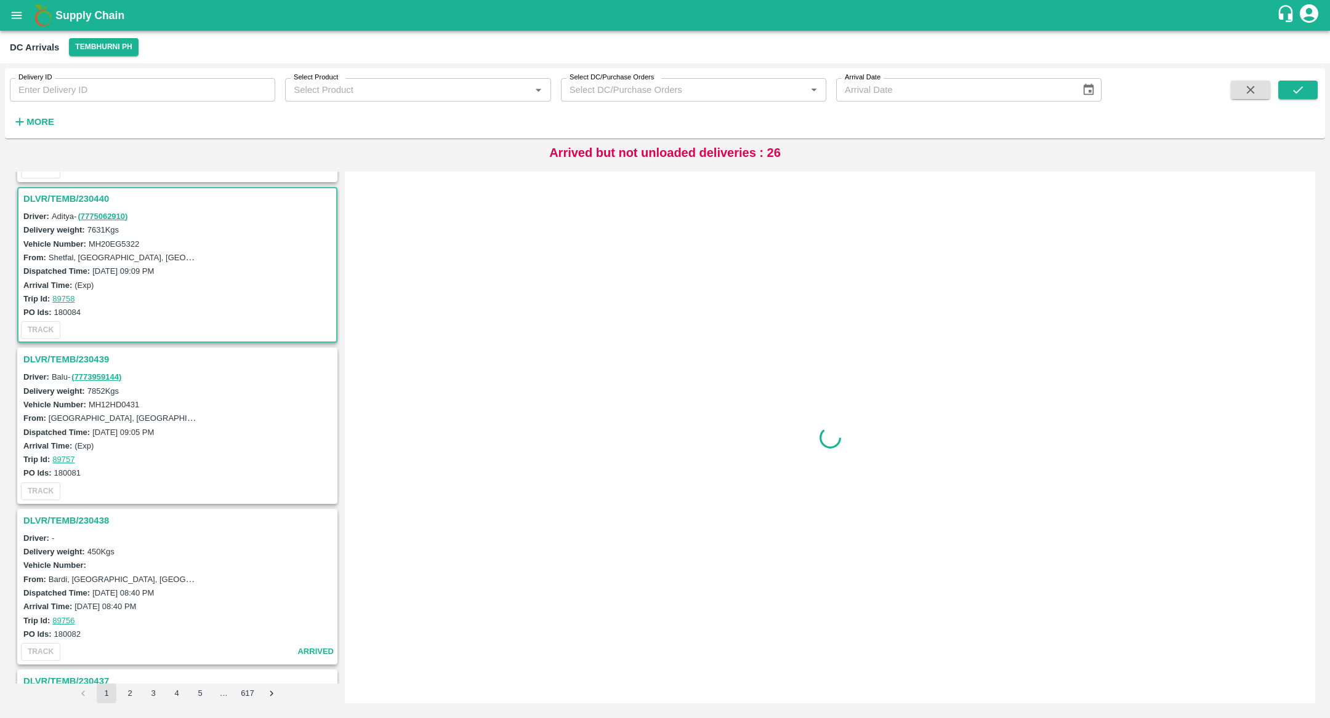
scroll to position [2405, 0]
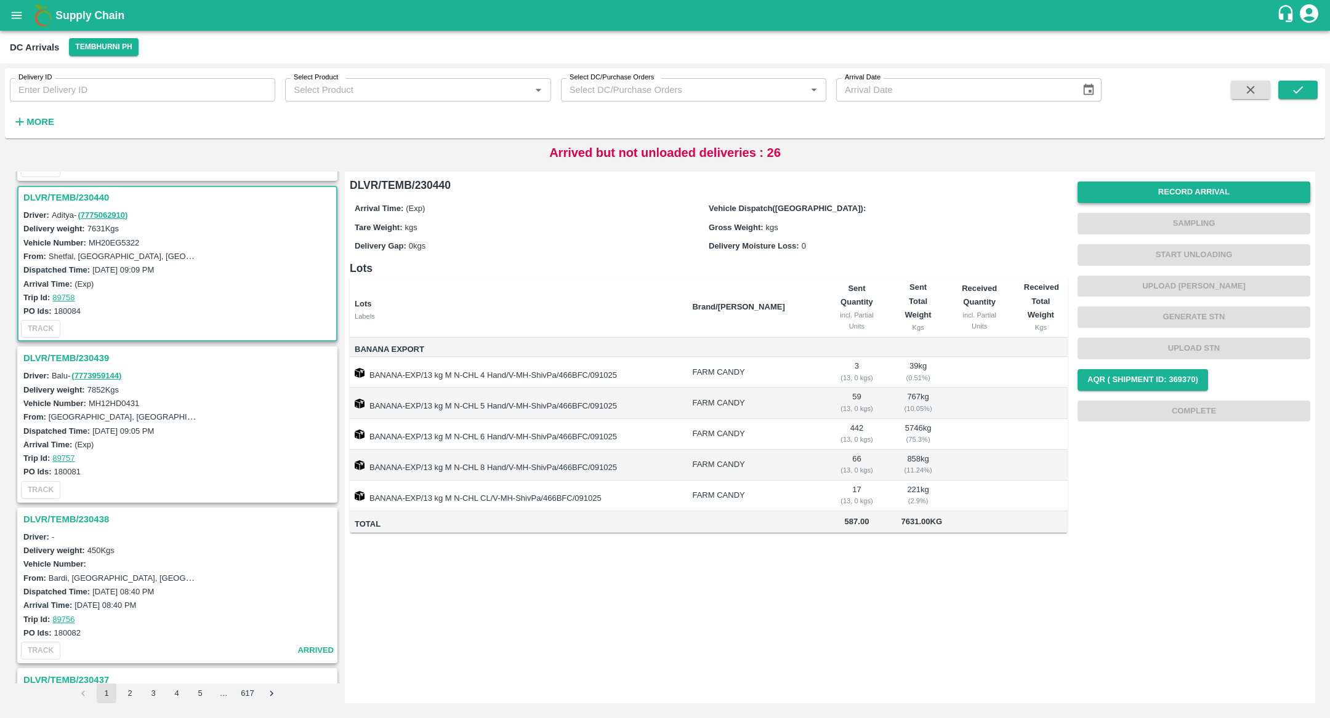
click at [1159, 190] on button "Record Arrival" at bounding box center [1193, 193] width 233 height 22
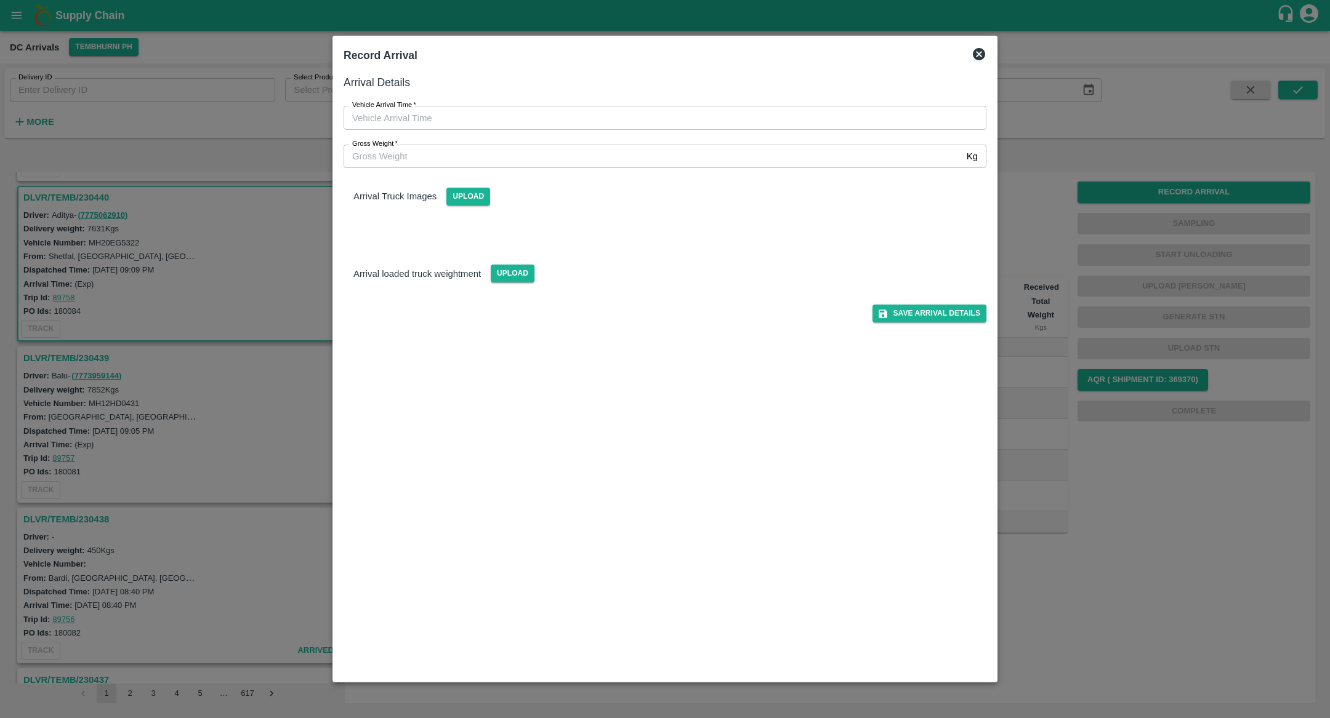
click at [505, 164] on input "Gross Weight   *" at bounding box center [653, 156] width 618 height 23
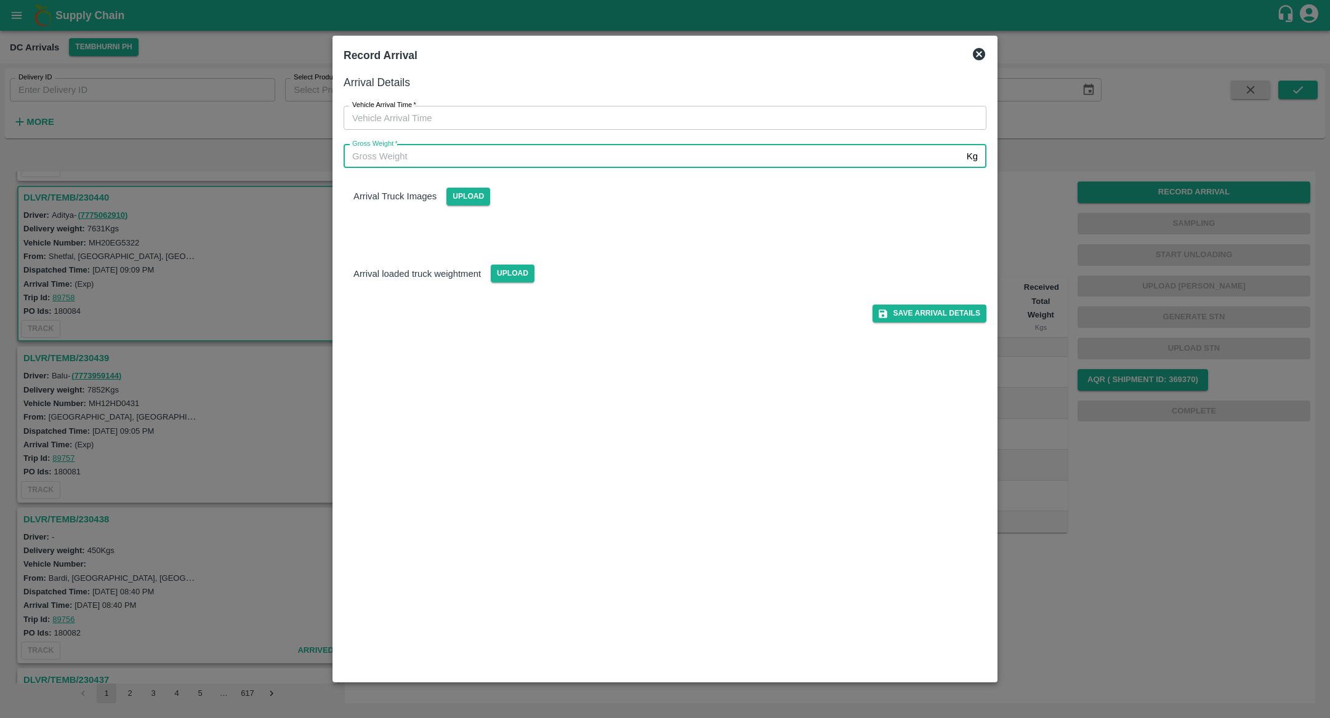
click at [971, 57] on icon at bounding box center [978, 54] width 15 height 15
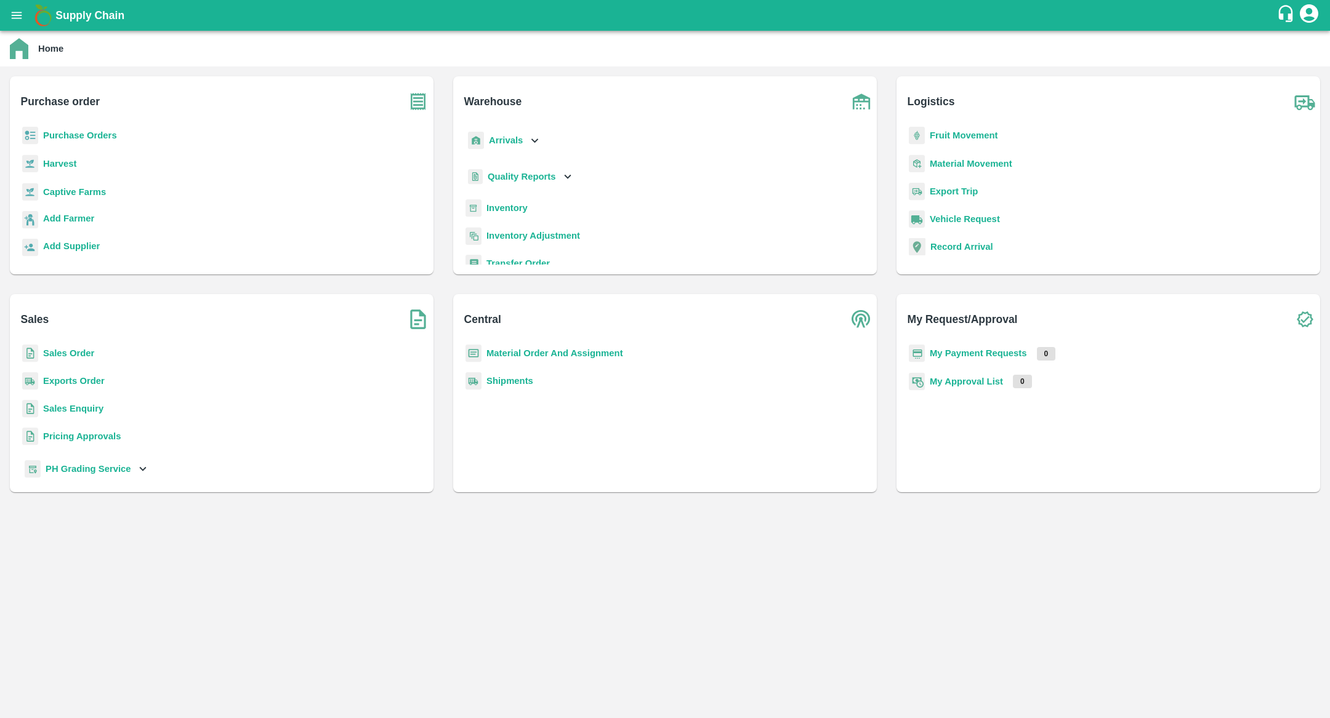
scroll to position [160, 0]
click at [976, 137] on b "Fruit Movement" at bounding box center [964, 136] width 68 height 10
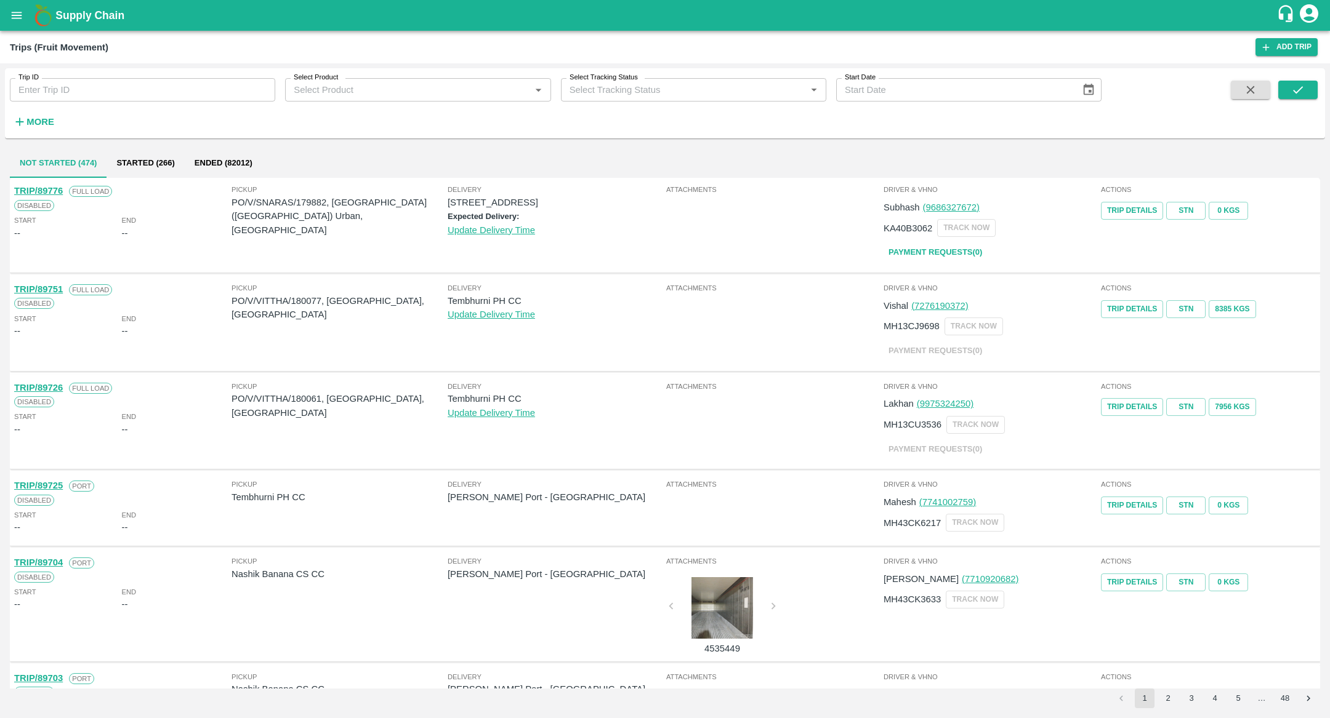
scroll to position [13, 0]
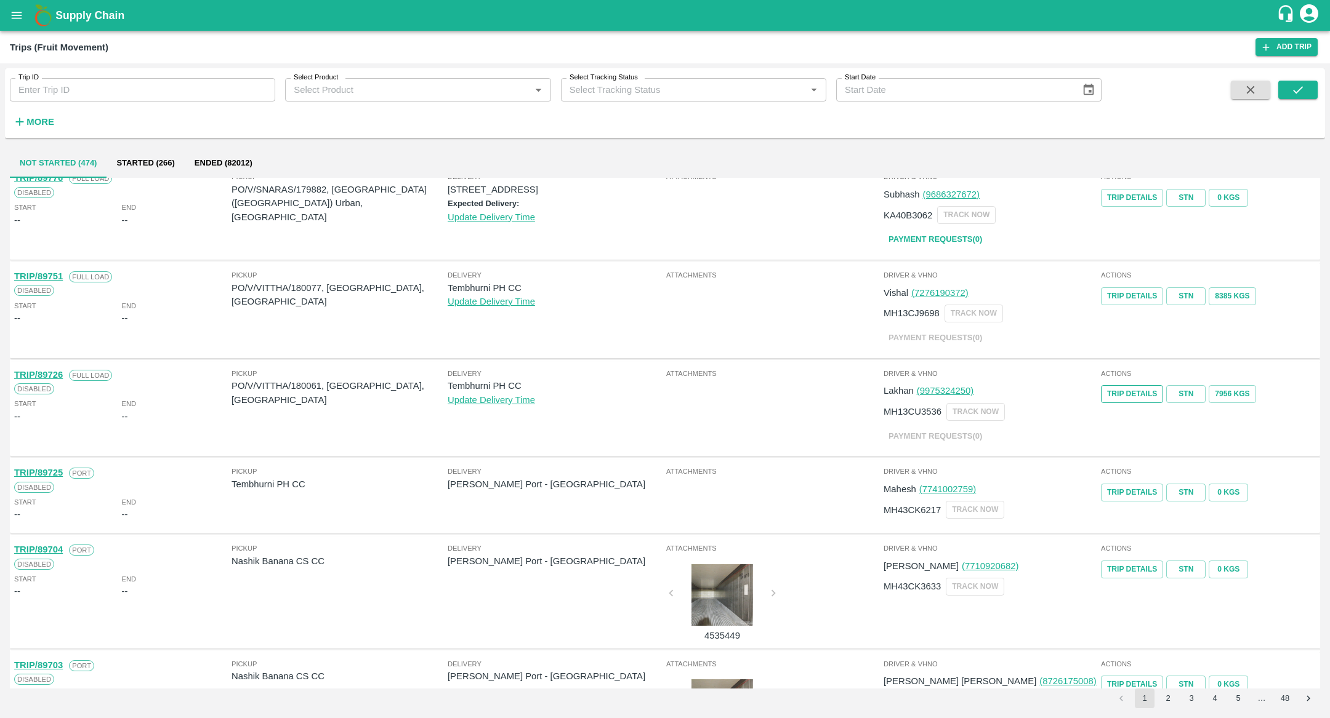
click at [1141, 390] on link "Trip Details" at bounding box center [1132, 394] width 62 height 18
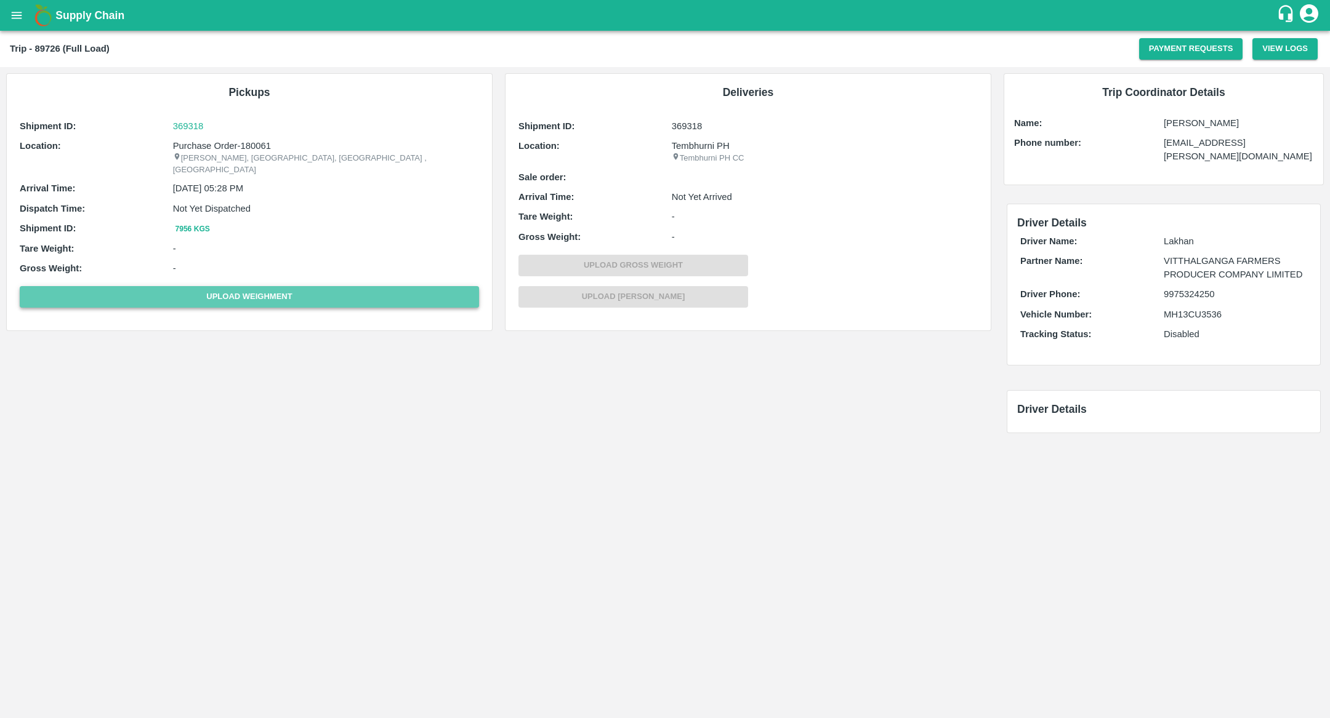
click at [187, 286] on button "Upload Weighment" at bounding box center [249, 297] width 459 height 22
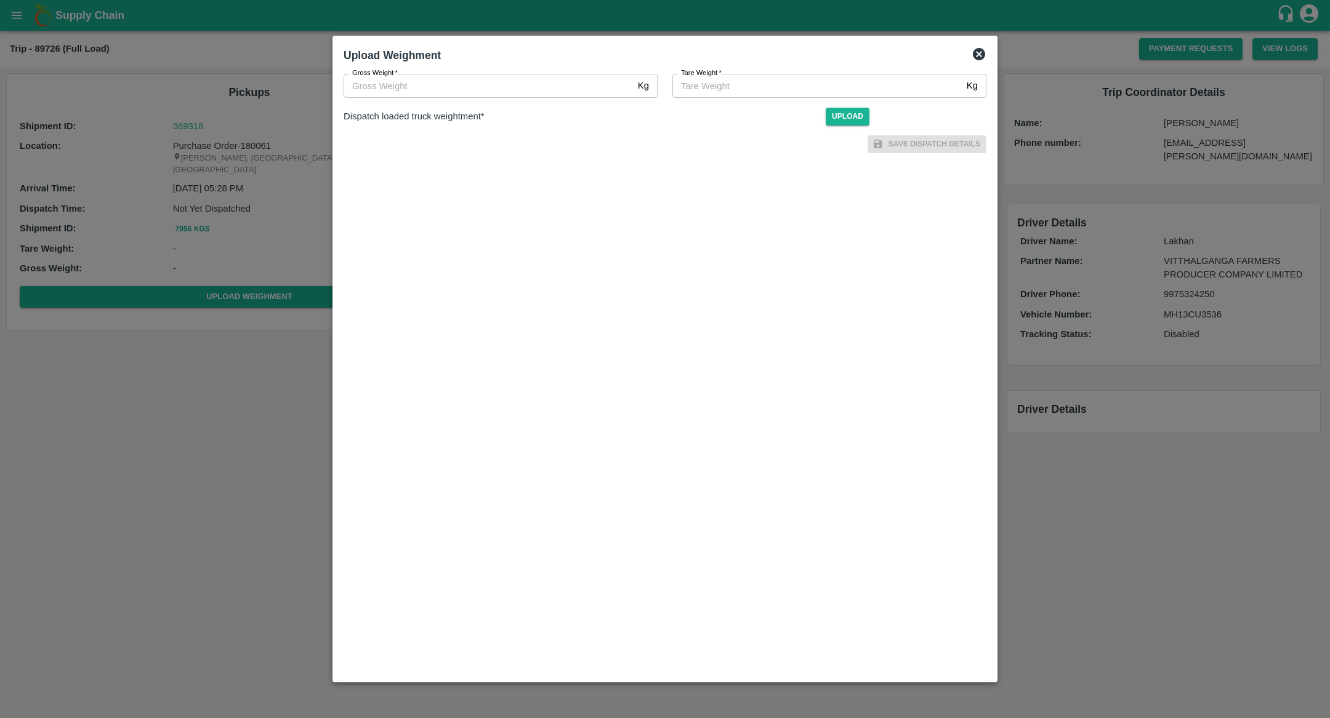
click at [464, 87] on input "Gross Weight   *" at bounding box center [488, 85] width 289 height 23
click at [464, 186] on div "Gross Weight   * Kg Gross Weight Tare Weight   * Kg Tare Weight Dispatch loaded…" at bounding box center [665, 372] width 653 height 607
click at [428, 118] on div "Dispatch loaded truck weightment* Upload" at bounding box center [660, 125] width 653 height 28
click at [610, 164] on div "Save Dispatch Details" at bounding box center [660, 153] width 653 height 28
click at [977, 53] on icon at bounding box center [978, 54] width 15 height 15
